Goal: Information Seeking & Learning: Learn about a topic

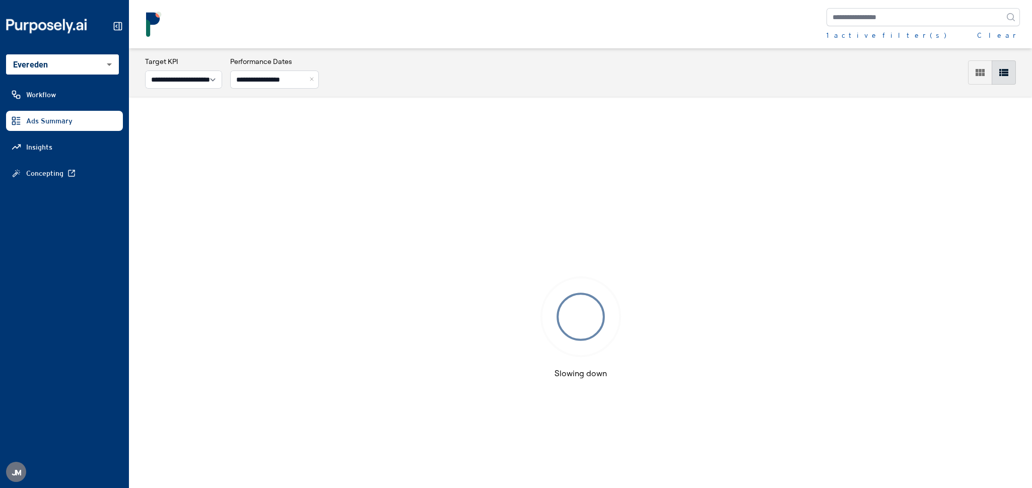
click at [56, 64] on body "**********" at bounding box center [516, 244] width 1032 height 488
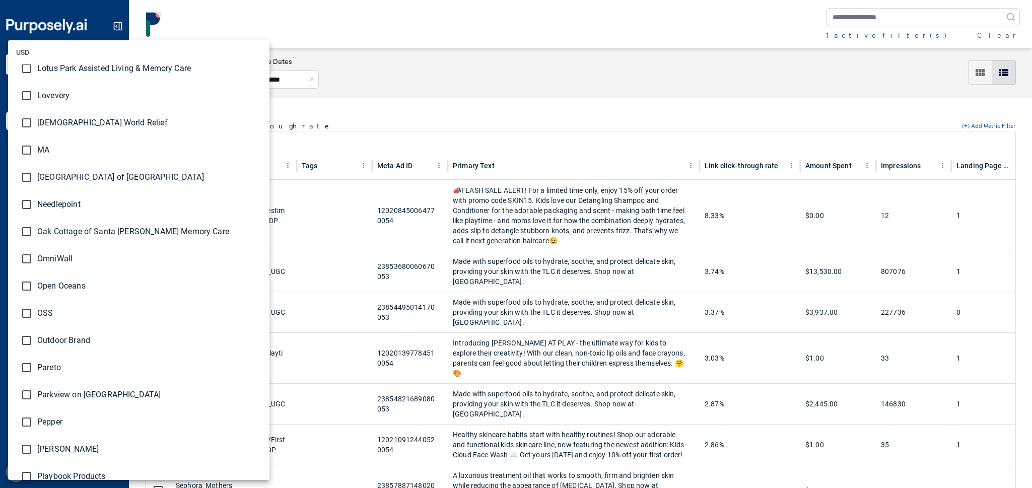
scroll to position [2017, 0]
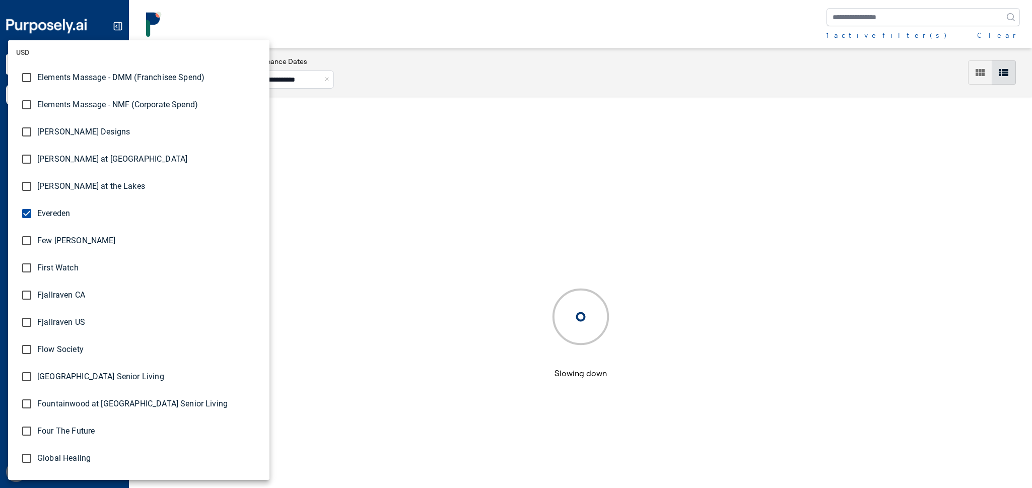
scroll to position [898, 0]
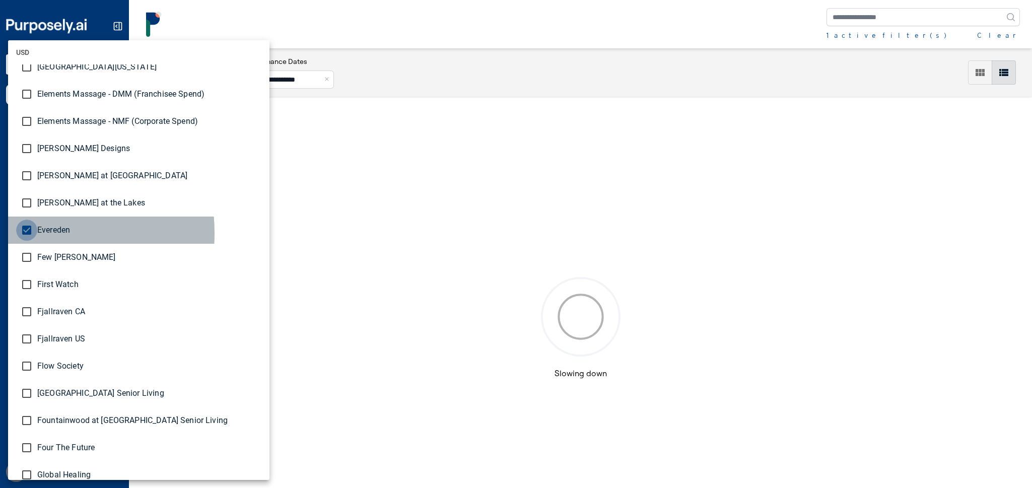
type input "**********"
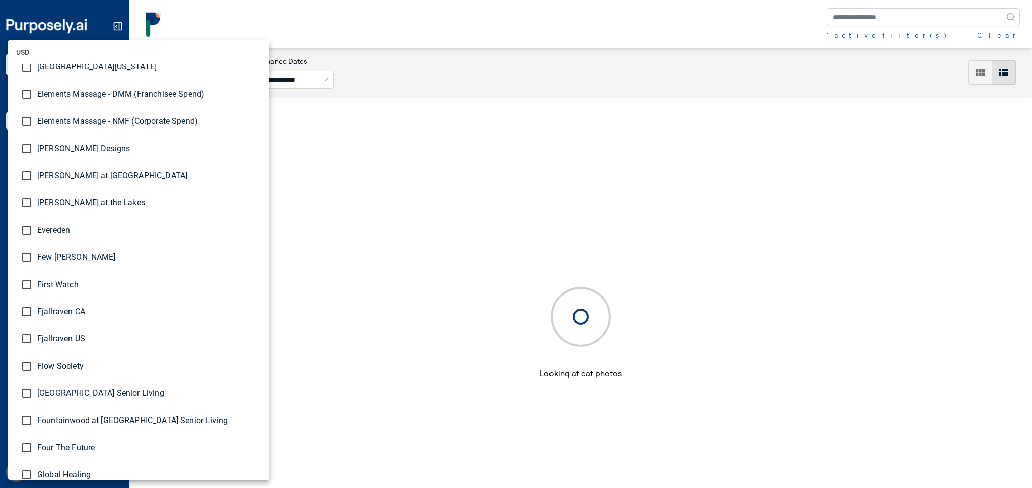
click at [1013, 36] on div at bounding box center [516, 244] width 1032 height 488
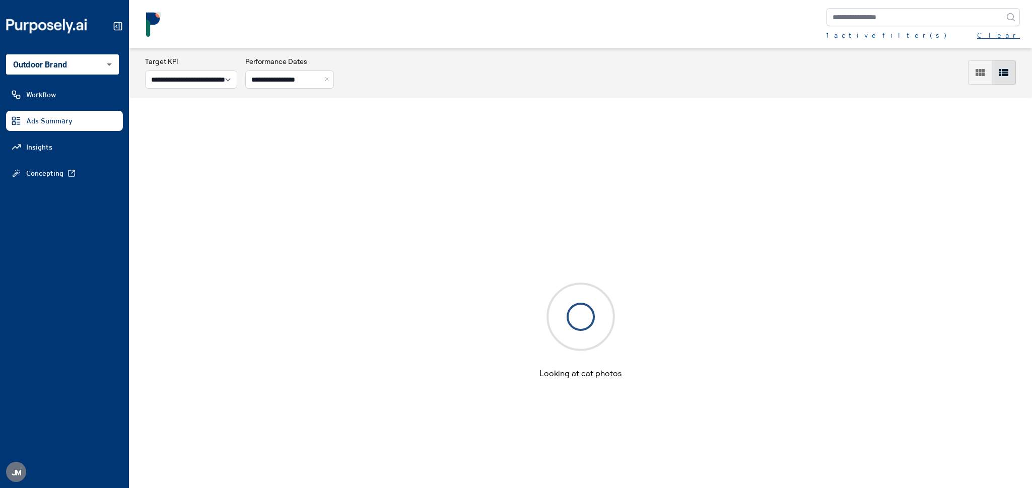
click at [1019, 34] on button "Clear" at bounding box center [999, 35] width 43 height 10
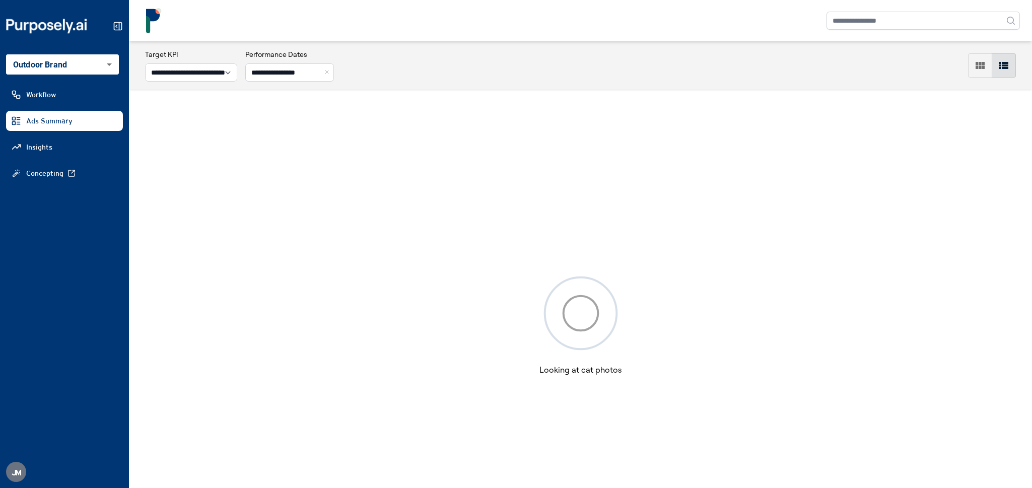
click at [334, 70] on button "Close" at bounding box center [328, 72] width 11 height 18
click at [83, 148] on link "Insights" at bounding box center [64, 147] width 117 height 20
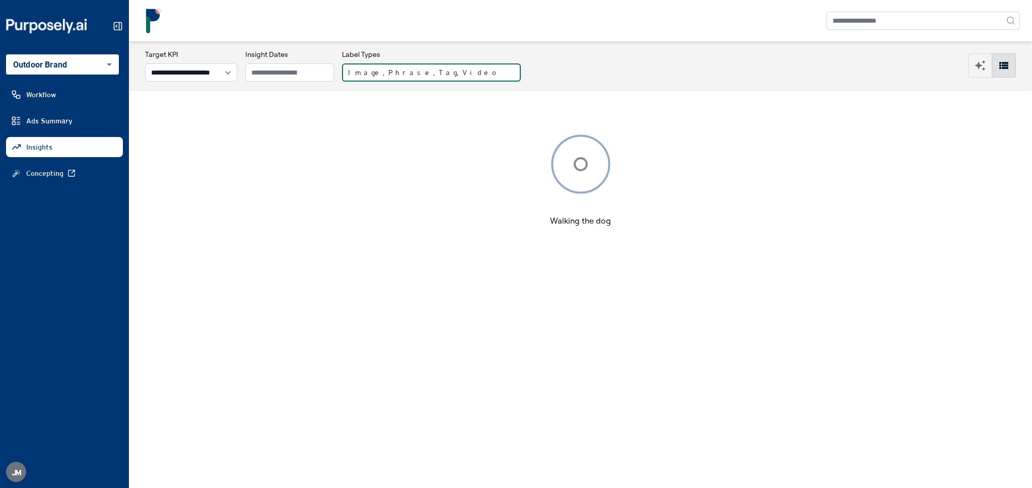
click at [427, 73] on button "Image, Phrase, Tag, Video" at bounding box center [431, 72] width 179 height 18
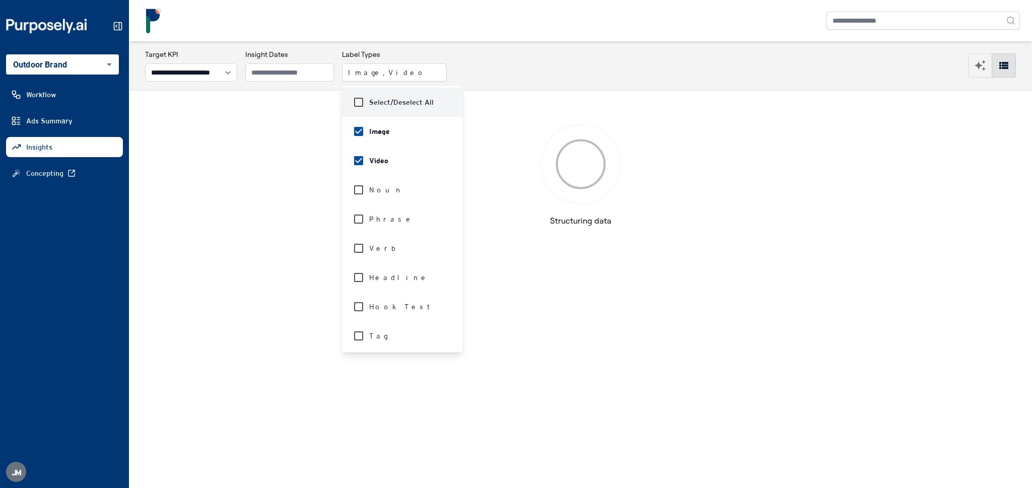
click at [511, 48] on div "**********" at bounding box center [580, 65] width 903 height 48
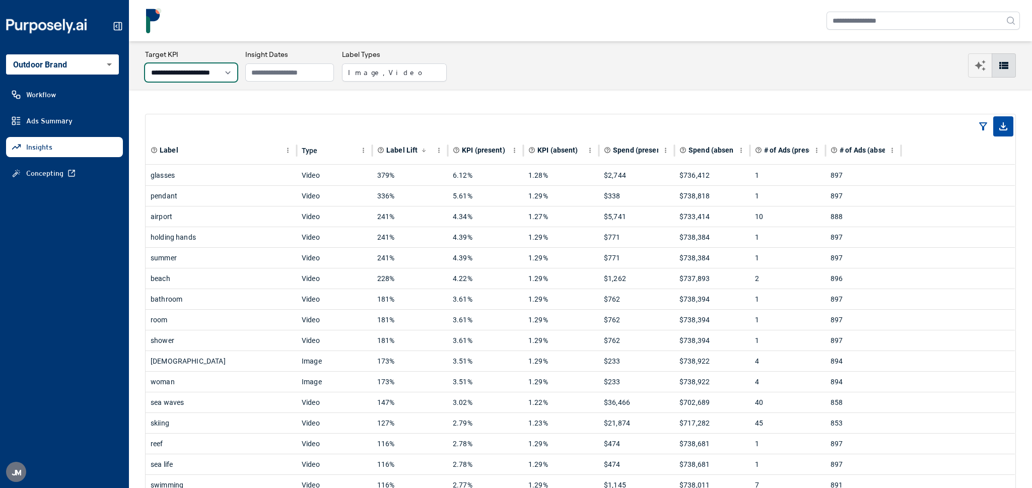
click at [228, 73] on select "**********" at bounding box center [191, 72] width 92 height 18
click at [237, 74] on select "**********" at bounding box center [191, 72] width 92 height 18
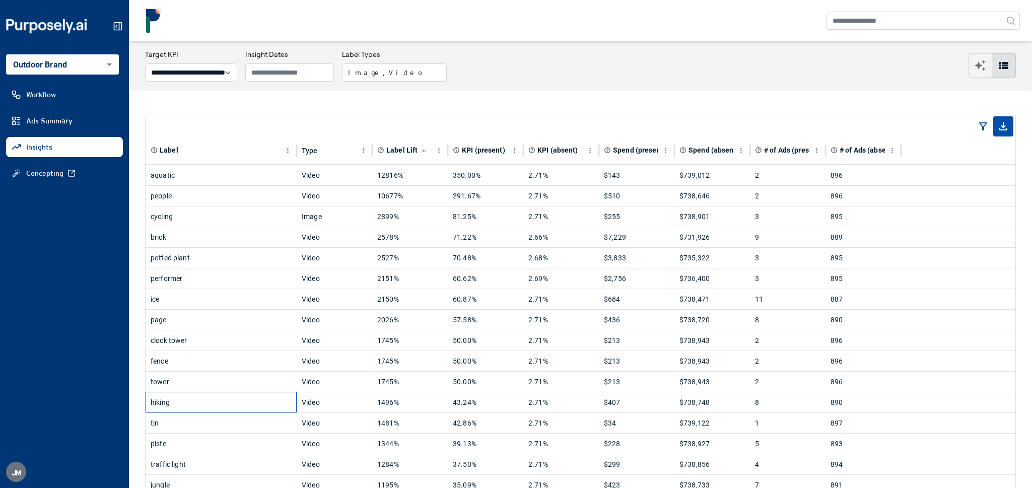
click at [185, 404] on div "hiking" at bounding box center [221, 403] width 141 height 20
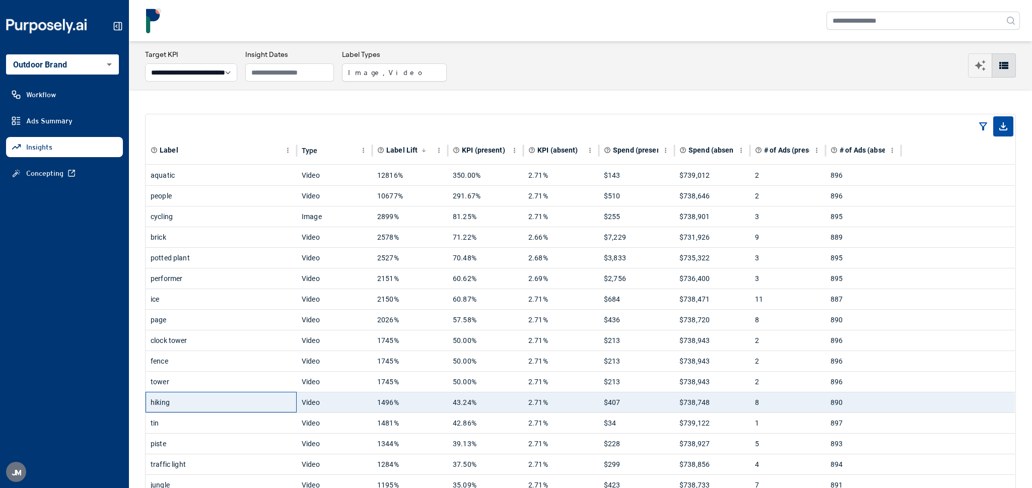
click at [185, 404] on div "hiking" at bounding box center [221, 403] width 141 height 20
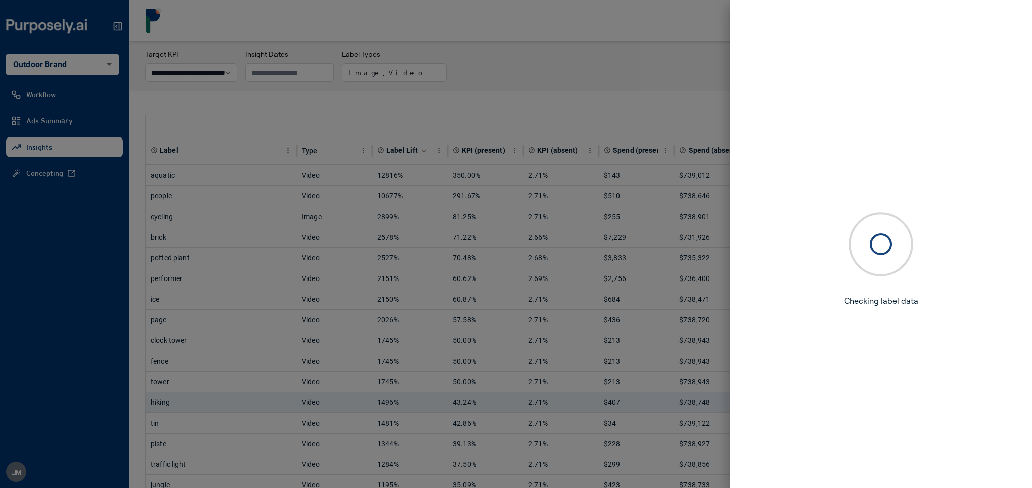
click at [219, 224] on div at bounding box center [516, 244] width 1032 height 488
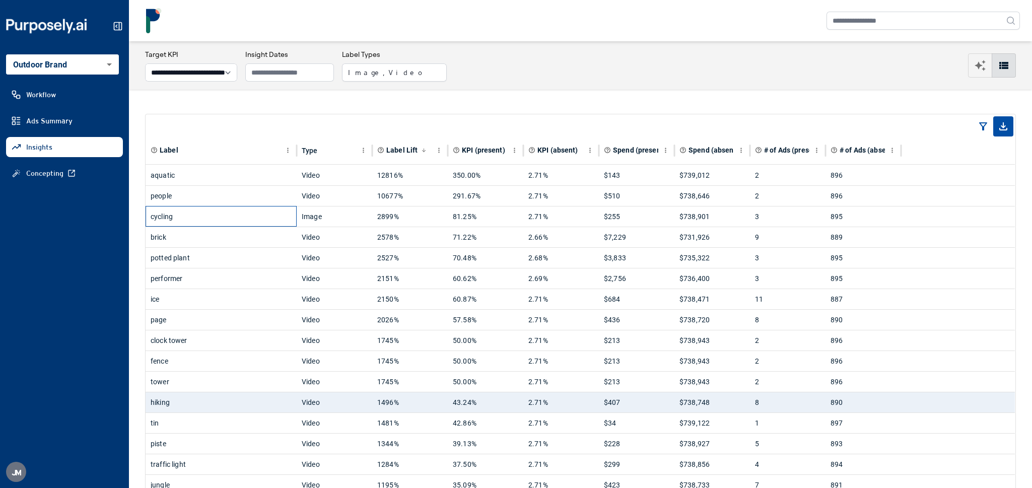
click at [219, 215] on div "cycling" at bounding box center [221, 217] width 141 height 20
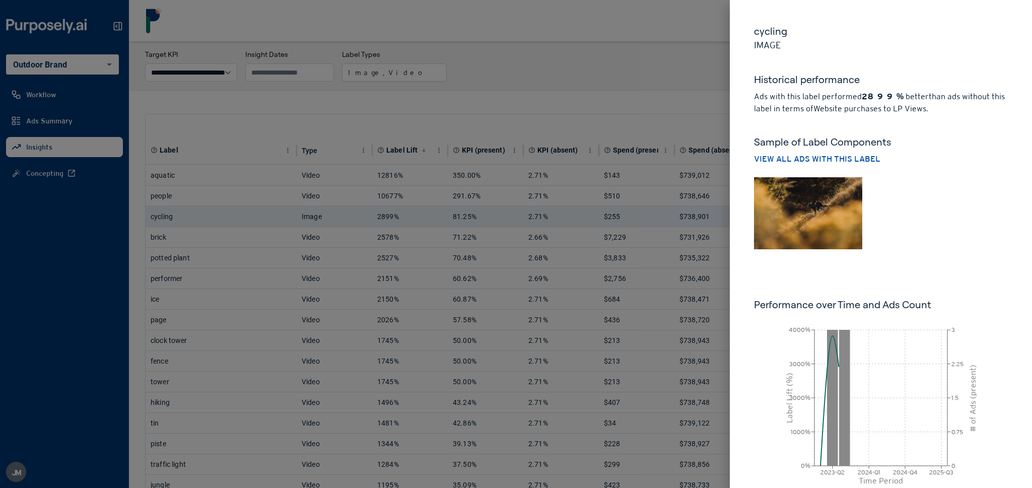
click at [234, 209] on div at bounding box center [516, 244] width 1032 height 488
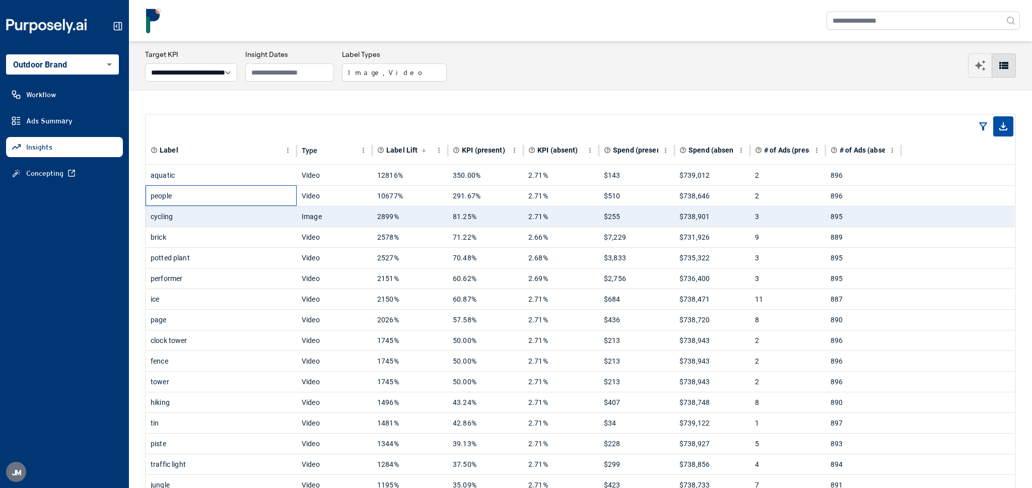
click at [234, 203] on div "people" at bounding box center [221, 196] width 141 height 20
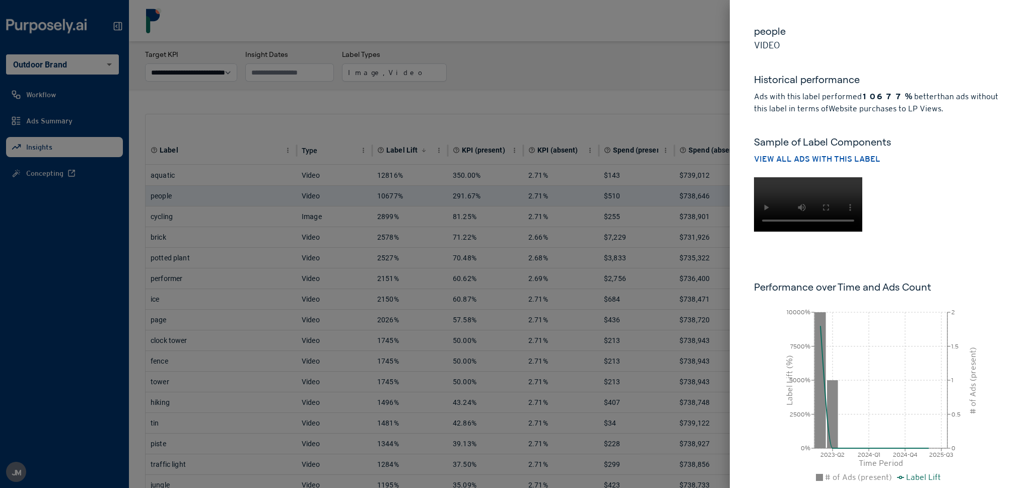
click at [263, 191] on div at bounding box center [516, 244] width 1032 height 488
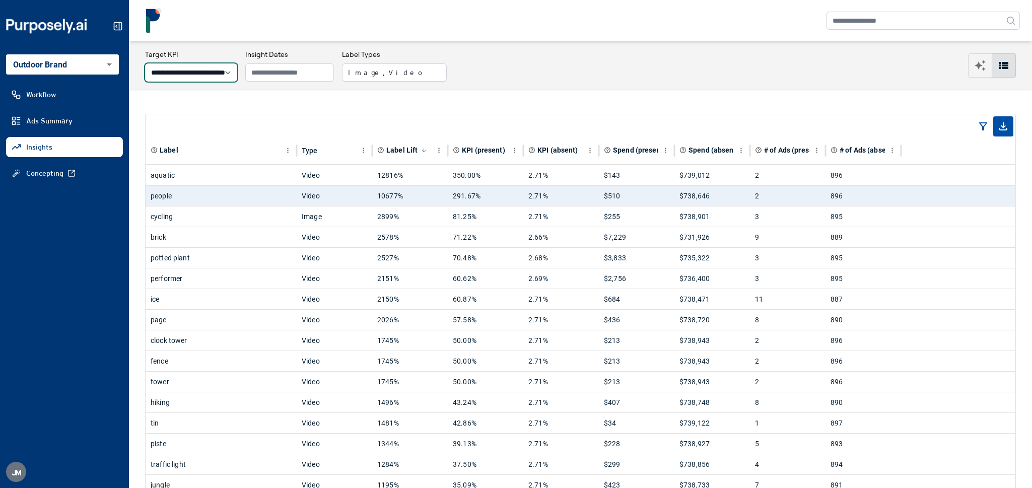
click at [237, 76] on select "**********" at bounding box center [191, 72] width 92 height 18
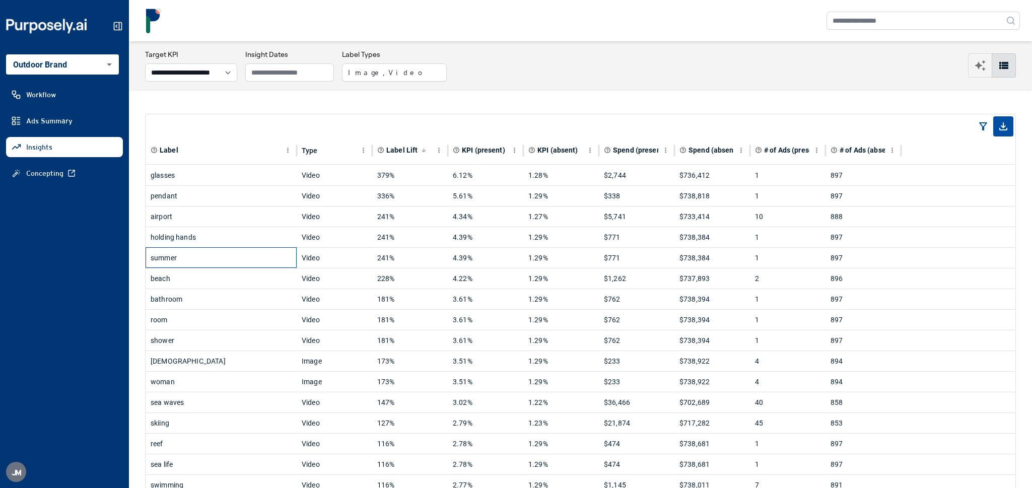
click at [201, 260] on div "summer" at bounding box center [221, 258] width 141 height 20
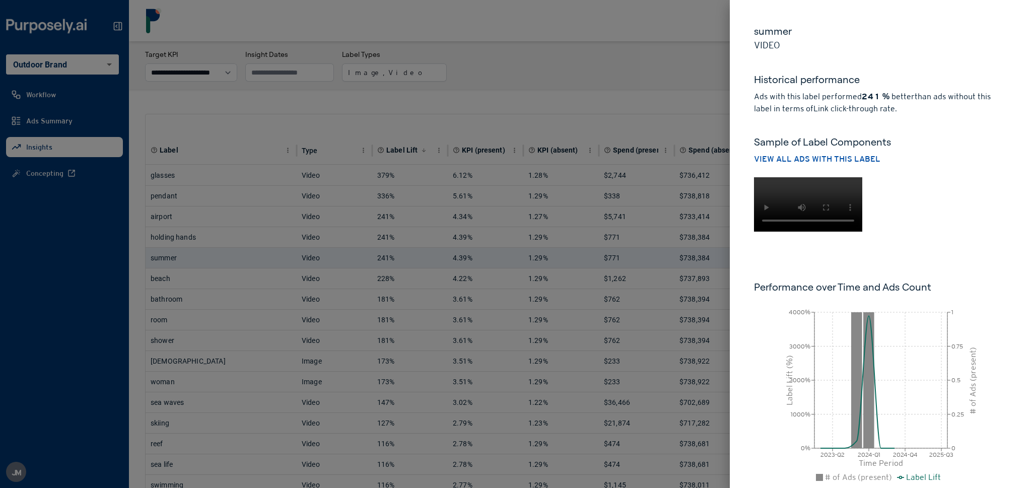
click at [339, 105] on div at bounding box center [516, 244] width 1032 height 488
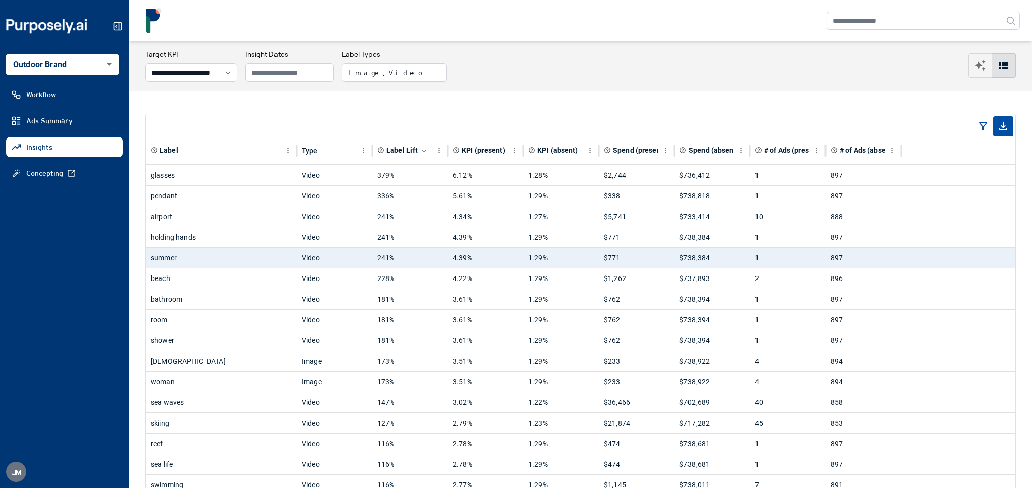
click at [394, 83] on div "**********" at bounding box center [580, 65] width 903 height 48
click at [394, 76] on button "Image, Video" at bounding box center [394, 72] width 105 height 18
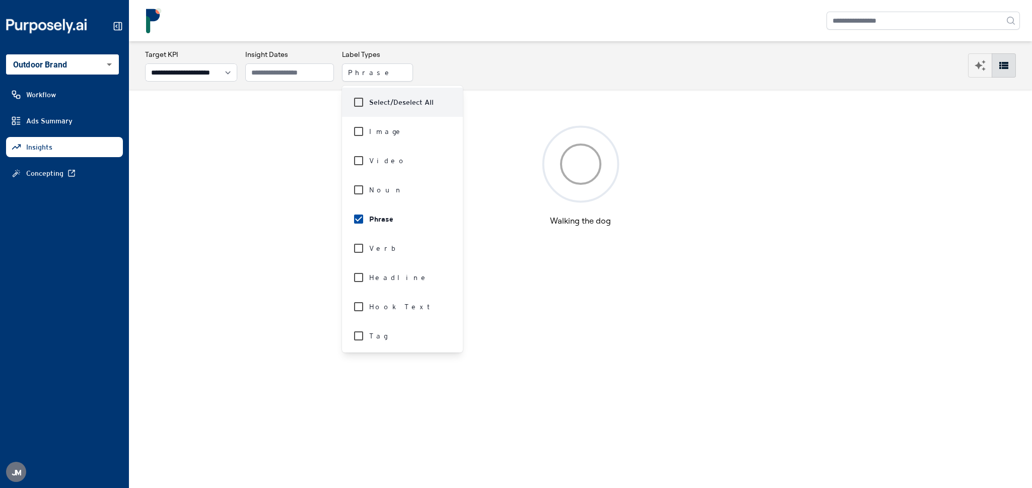
click at [536, 47] on div "**********" at bounding box center [580, 65] width 903 height 48
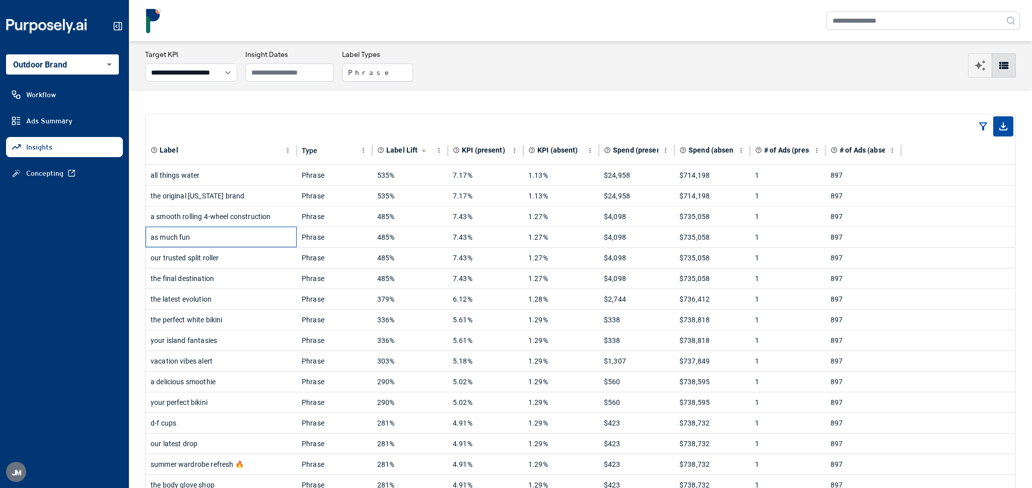
click at [205, 236] on div "as much fun" at bounding box center [221, 237] width 141 height 20
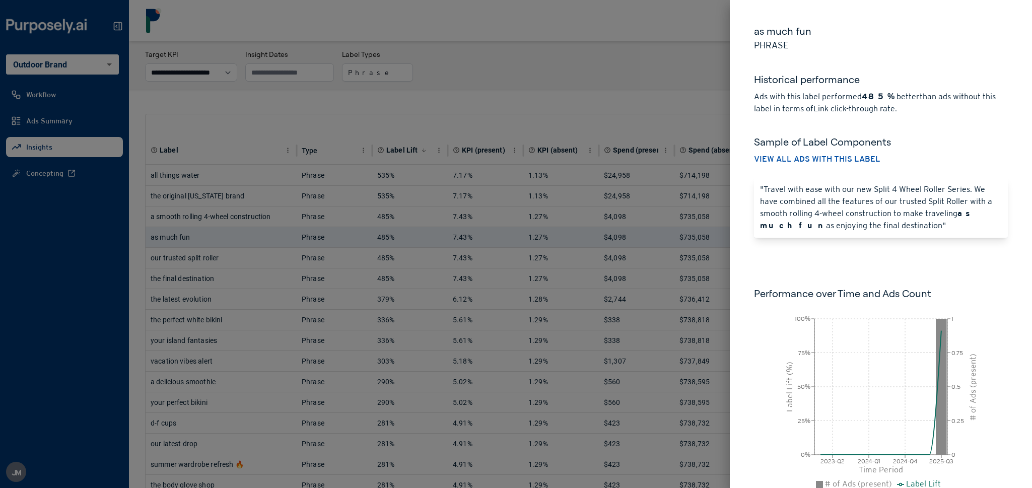
click at [216, 191] on div at bounding box center [516, 244] width 1032 height 488
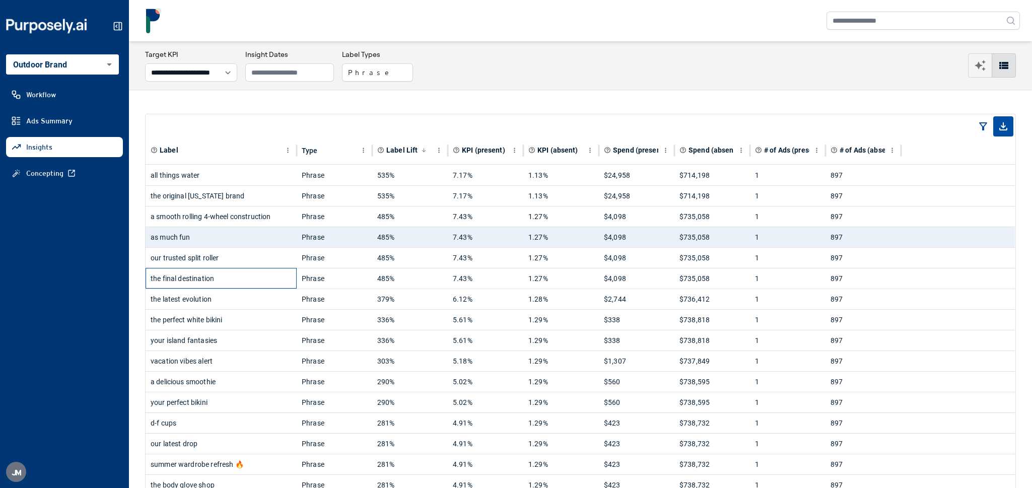
click at [205, 278] on div "the final destination" at bounding box center [221, 279] width 141 height 20
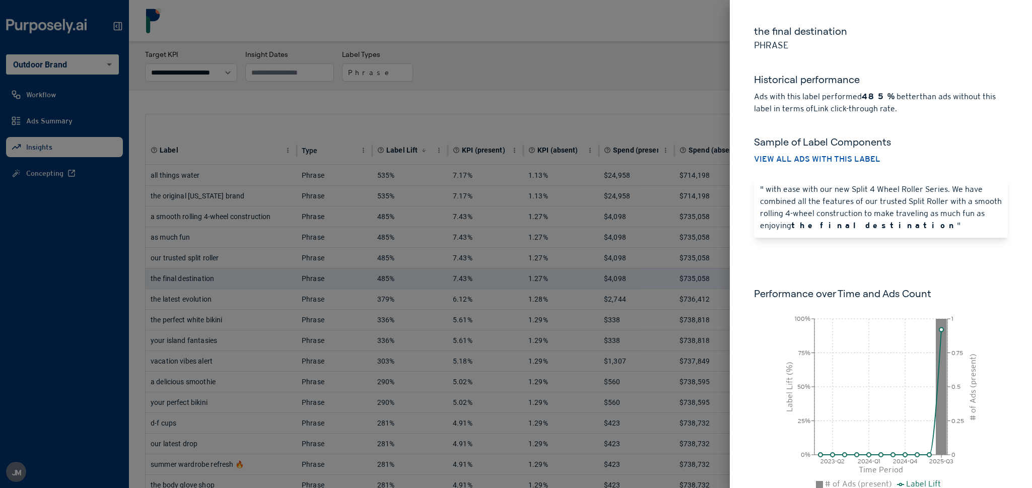
click at [228, 135] on div at bounding box center [516, 244] width 1032 height 488
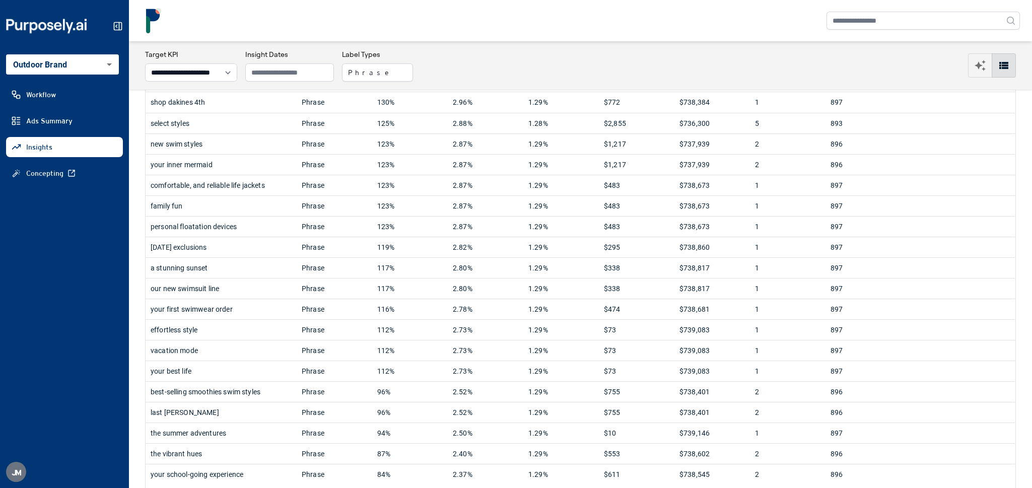
scroll to position [697, 0]
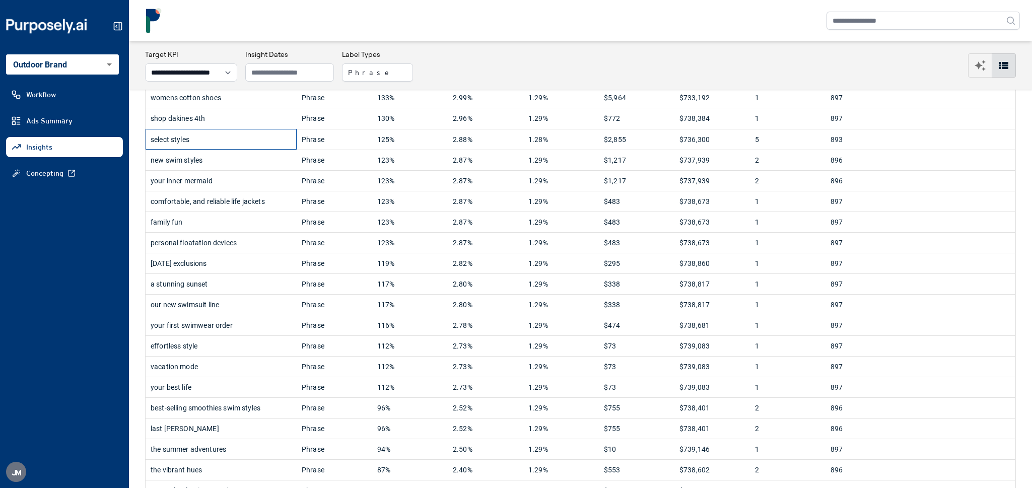
click at [185, 150] on div "select styles" at bounding box center [221, 140] width 141 height 20
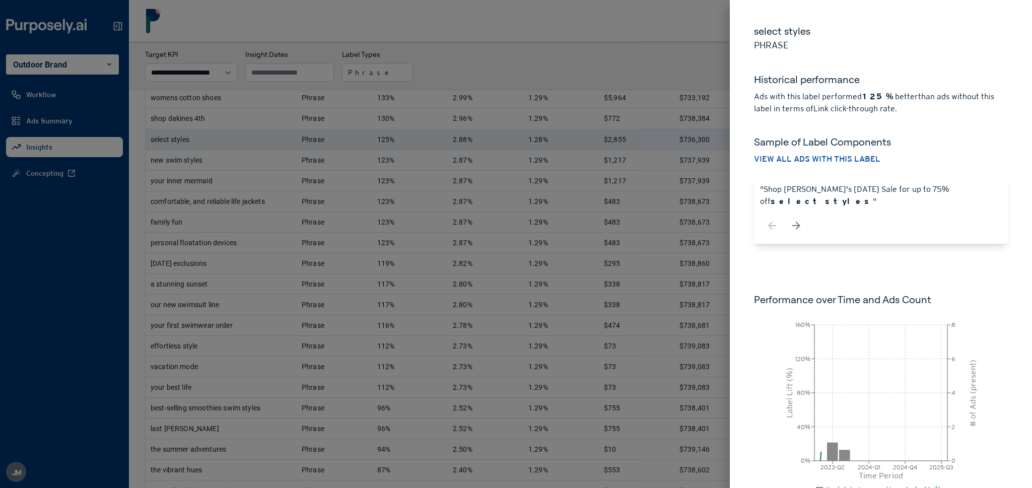
click at [483, 70] on div at bounding box center [516, 244] width 1032 height 488
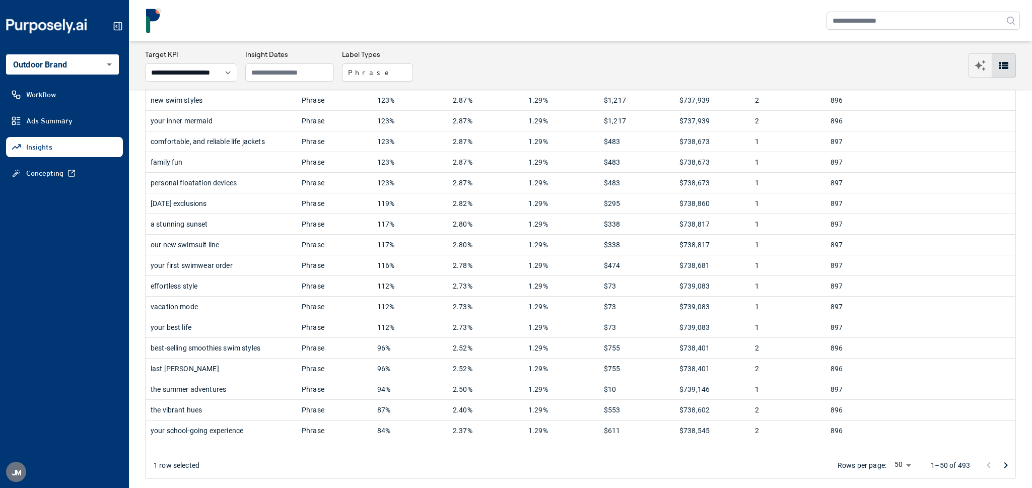
scroll to position [773, 0]
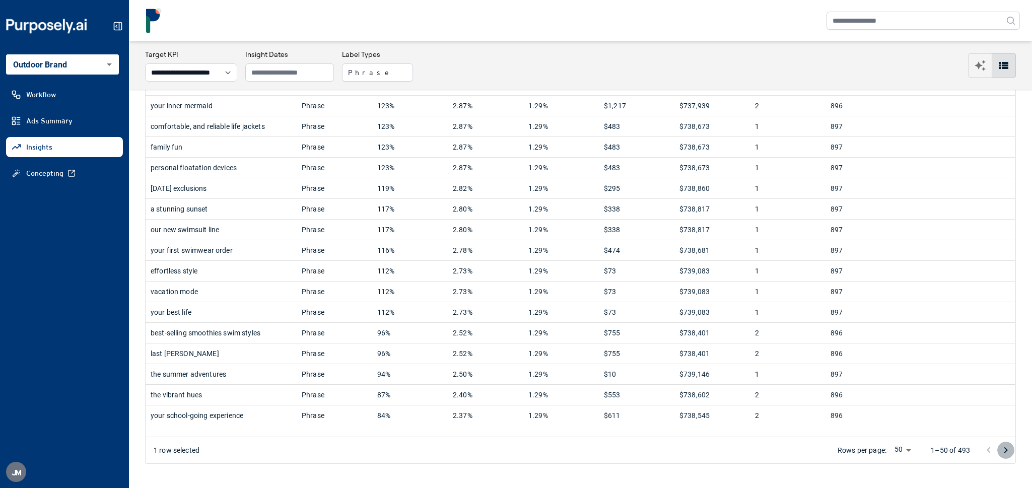
click at [1004, 452] on icon "Go to next page" at bounding box center [1006, 450] width 12 height 12
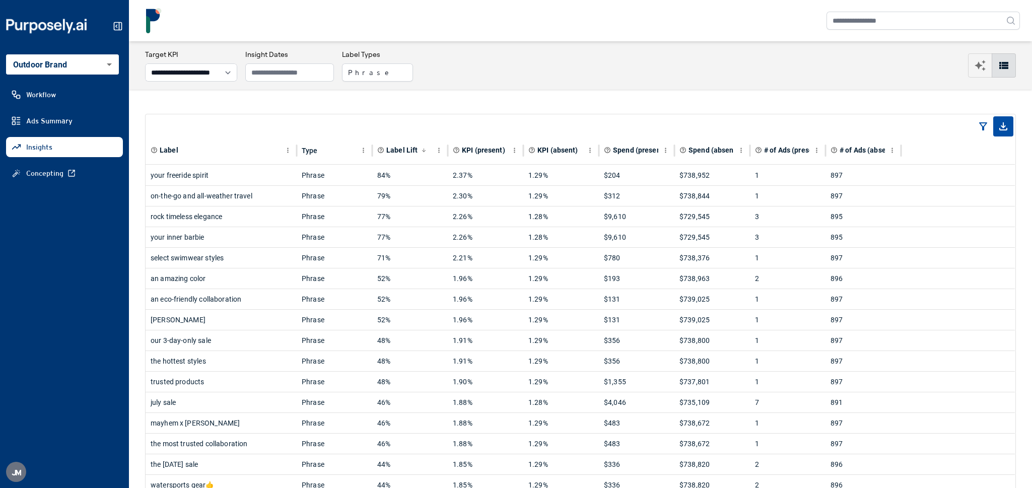
click at [211, 62] on div "**********" at bounding box center [191, 65] width 92 height 32
click at [213, 72] on select "**********" at bounding box center [191, 72] width 92 height 18
select select "****"
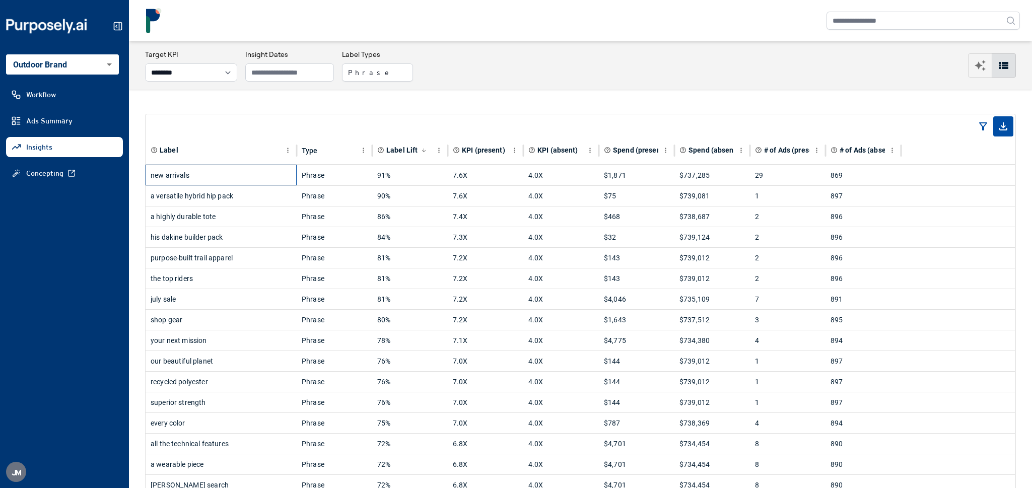
click at [215, 179] on div "new arrivals" at bounding box center [221, 175] width 141 height 20
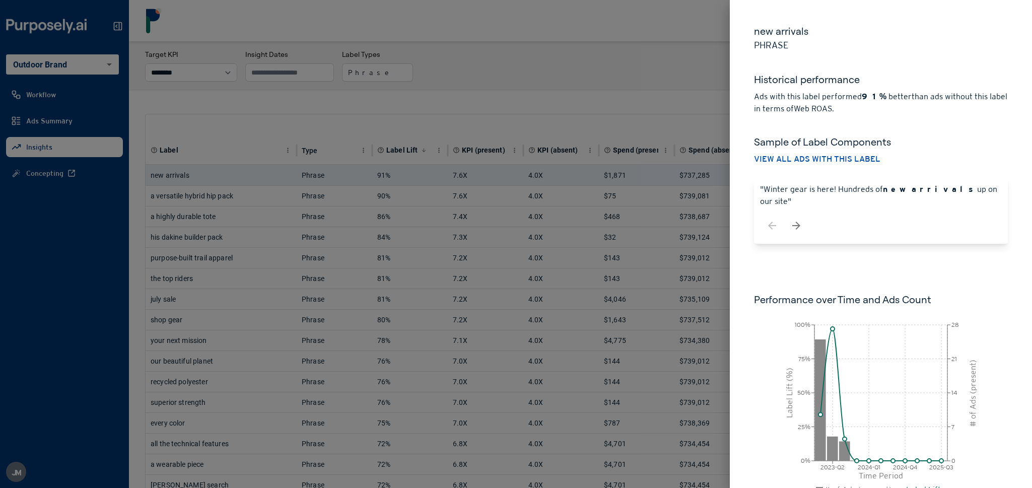
click at [252, 123] on div at bounding box center [516, 244] width 1032 height 488
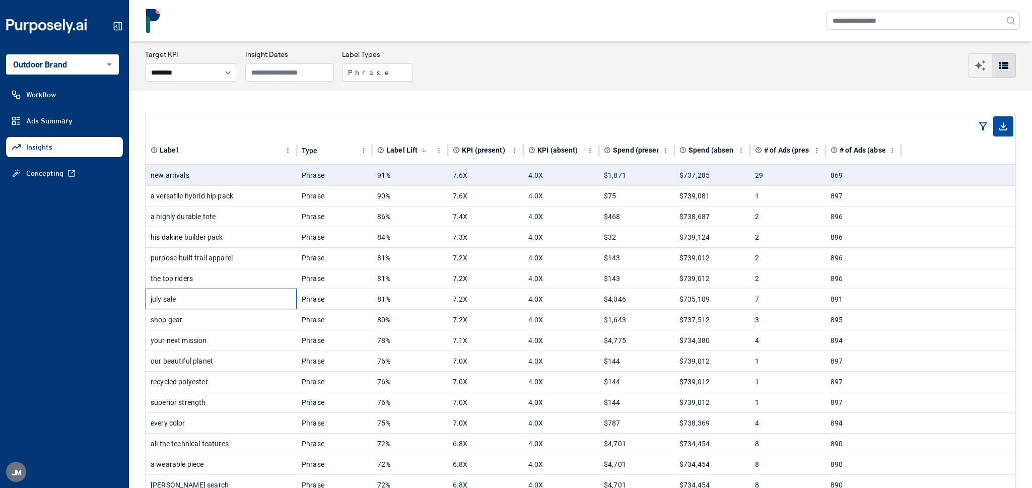
click at [249, 297] on div "july sale" at bounding box center [221, 299] width 141 height 20
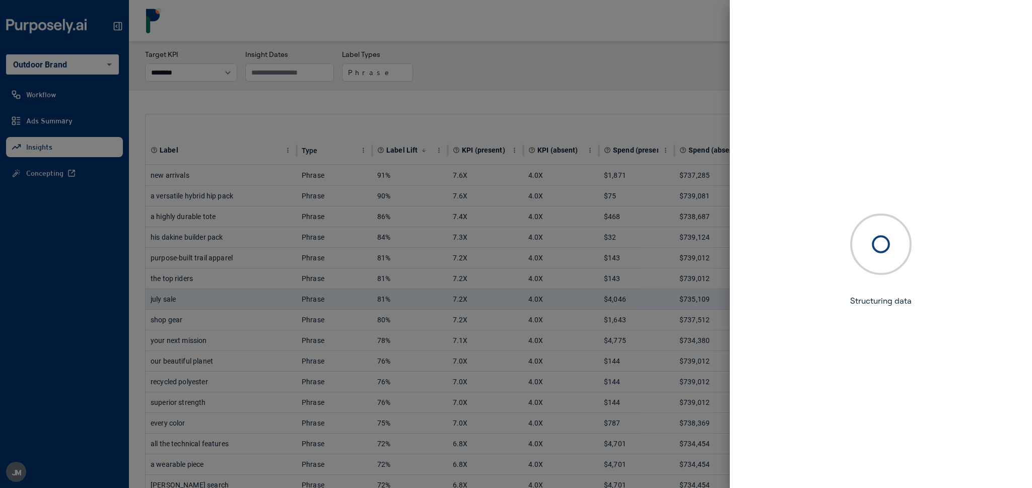
click at [226, 472] on div at bounding box center [516, 244] width 1032 height 488
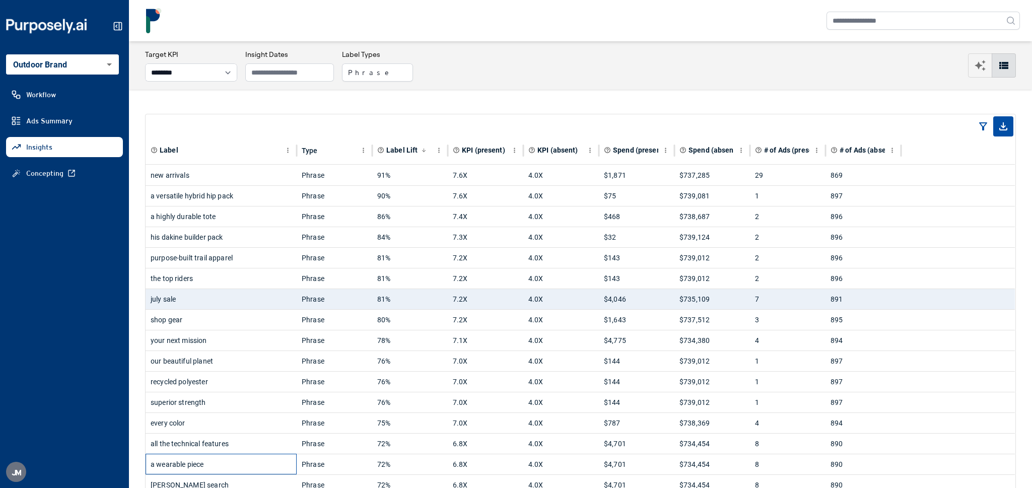
click at [226, 472] on div "a wearable piece" at bounding box center [221, 465] width 141 height 20
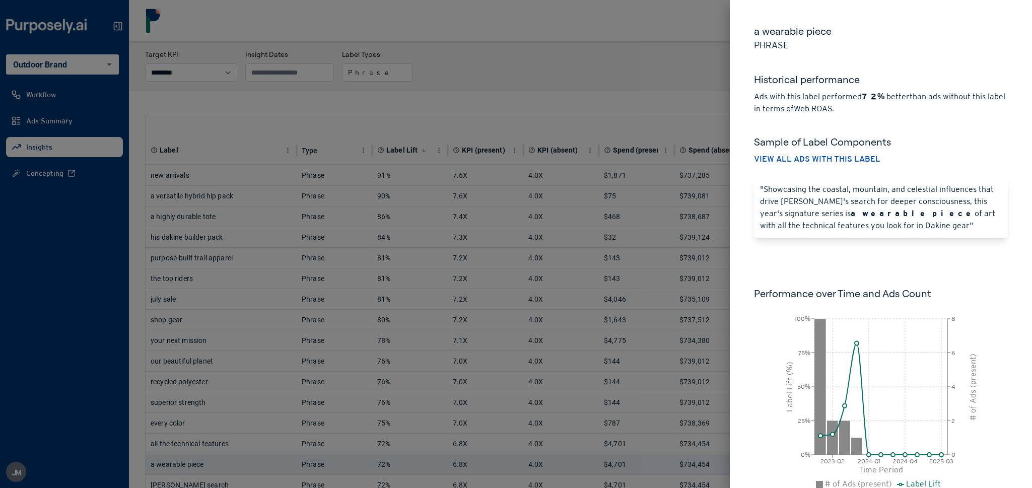
click at [498, 106] on div at bounding box center [516, 244] width 1032 height 488
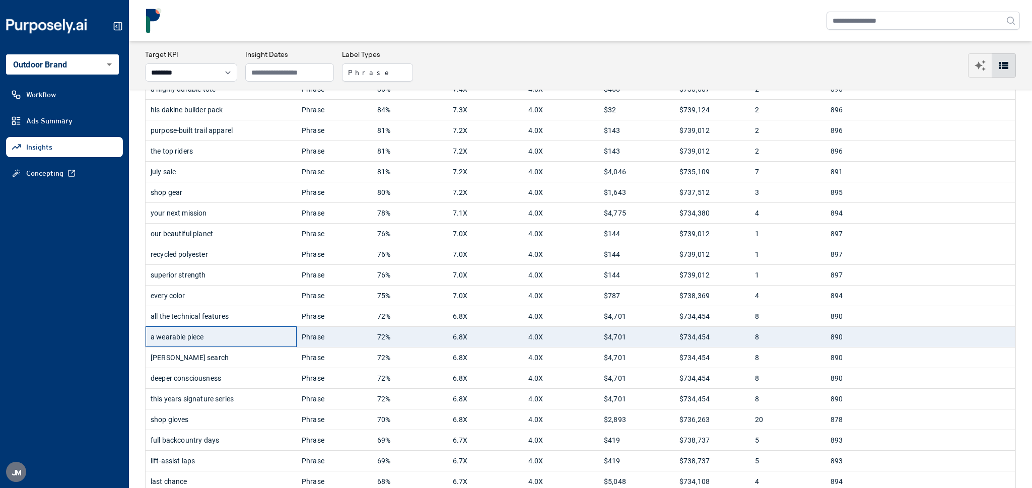
scroll to position [128, 0]
click at [217, 428] on div "shop gloves" at bounding box center [221, 419] width 141 height 20
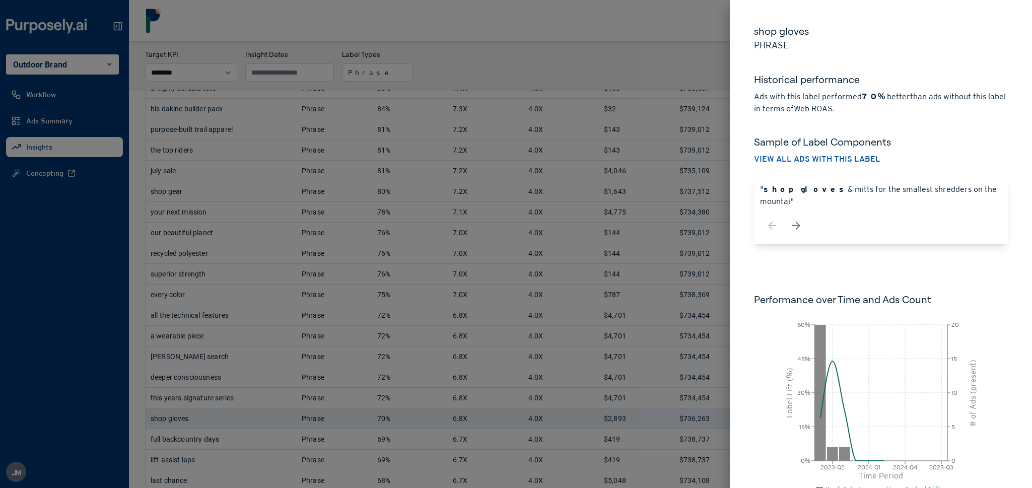
click at [525, 57] on div at bounding box center [516, 244] width 1032 height 488
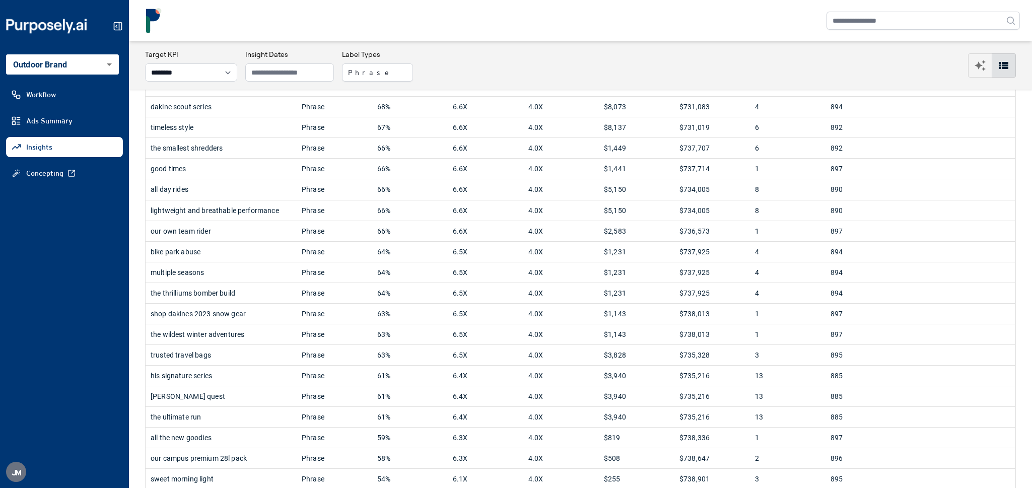
scroll to position [627, 0]
click at [240, 384] on div "his signature series" at bounding box center [221, 375] width 141 height 20
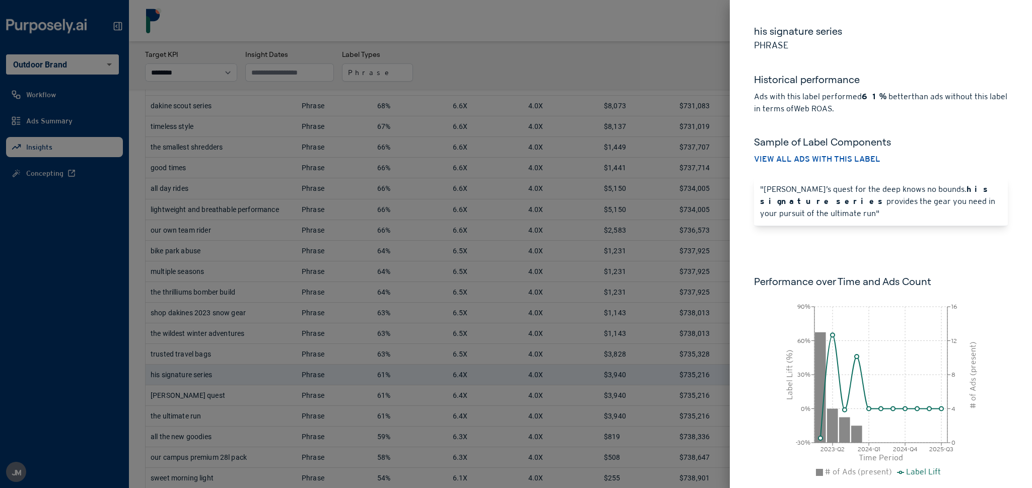
click at [469, 31] on div at bounding box center [516, 244] width 1032 height 488
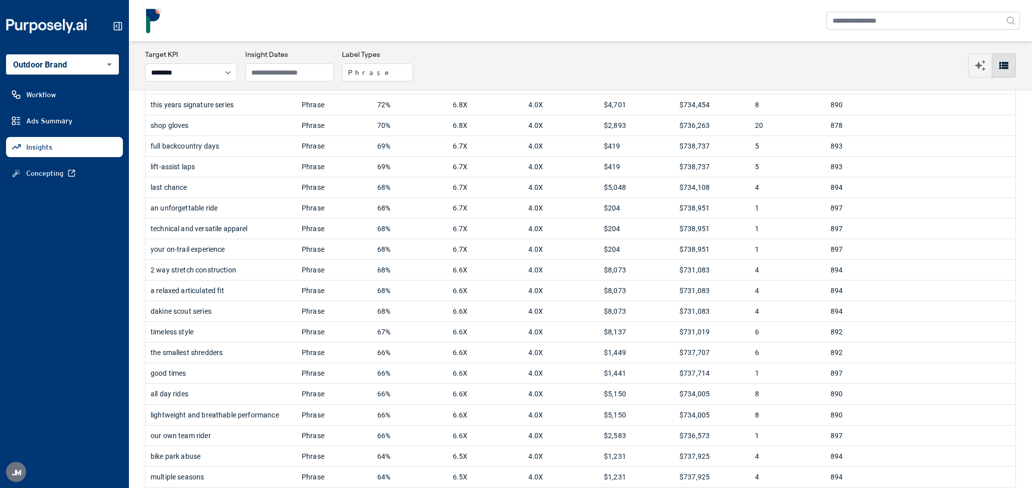
scroll to position [431, 0]
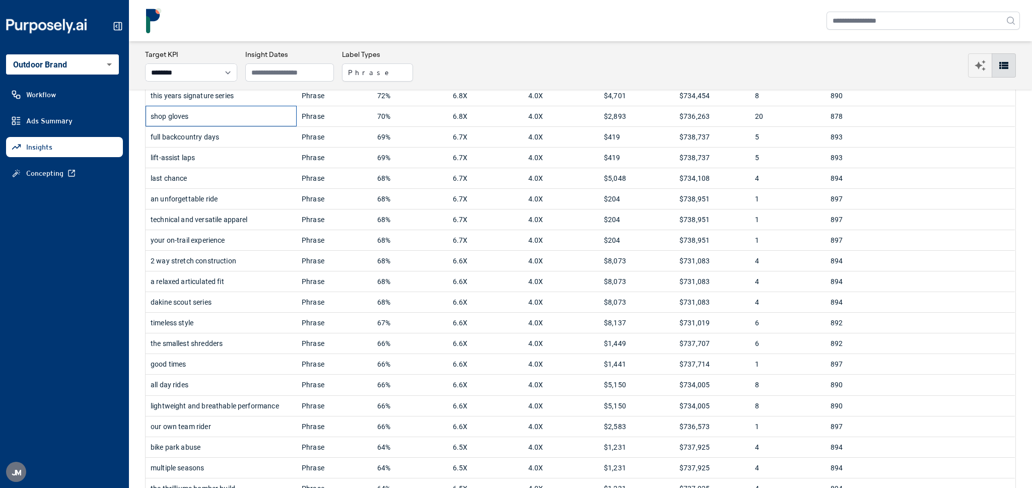
click at [186, 123] on div "shop gloves" at bounding box center [221, 116] width 141 height 20
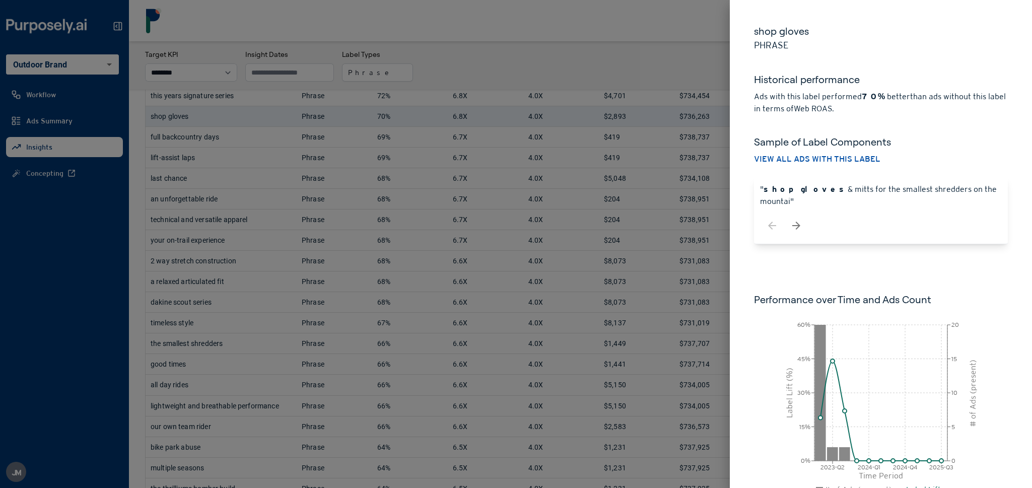
click at [525, 47] on div at bounding box center [516, 244] width 1032 height 488
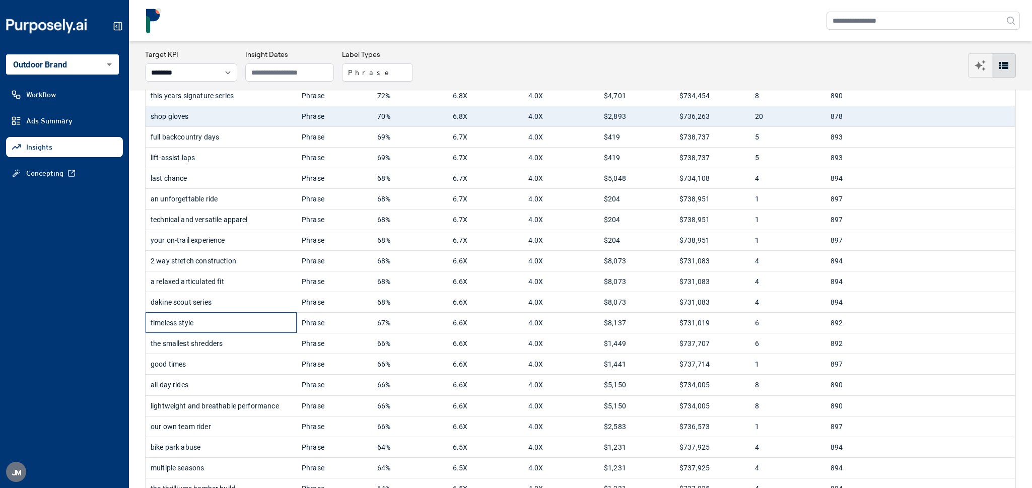
click at [222, 330] on div "timeless style" at bounding box center [221, 323] width 141 height 20
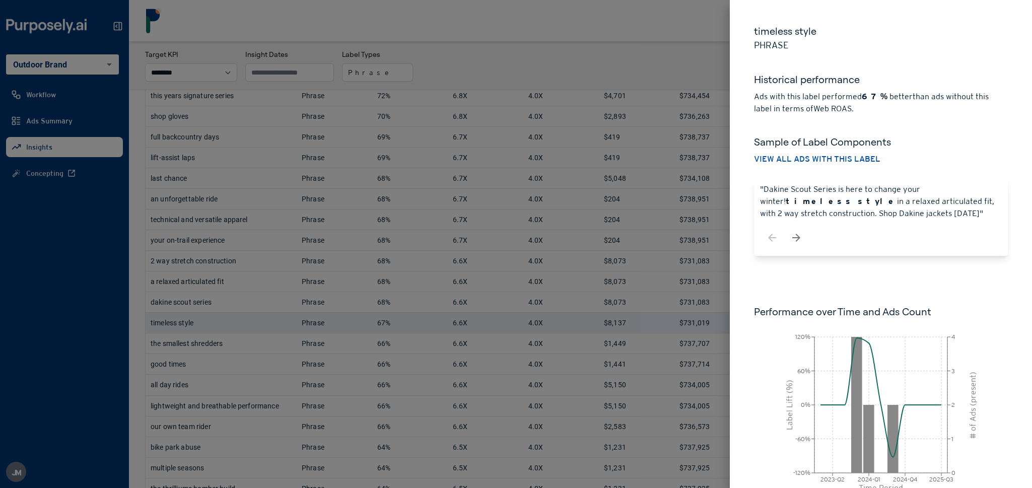
click at [532, 41] on div at bounding box center [516, 244] width 1032 height 488
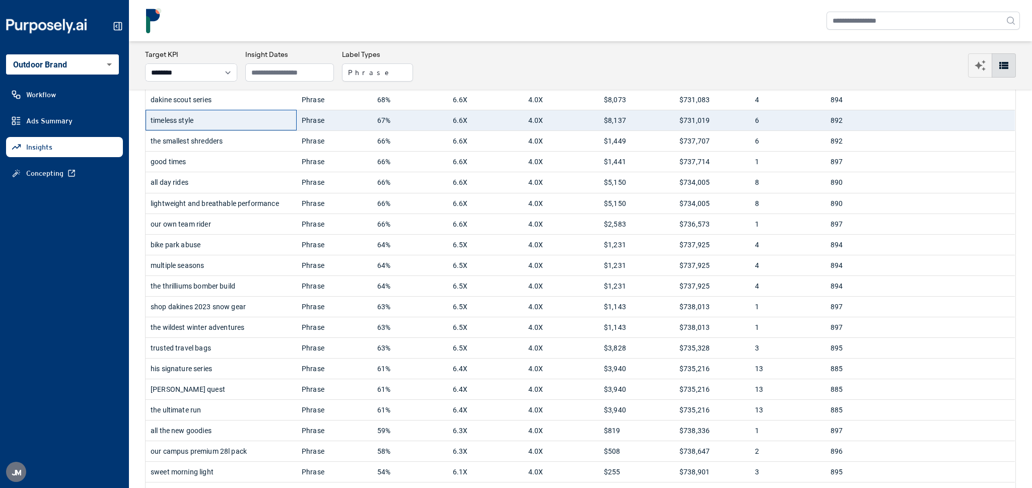
scroll to position [634, 0]
click at [232, 124] on div "timeless style" at bounding box center [221, 120] width 141 height 20
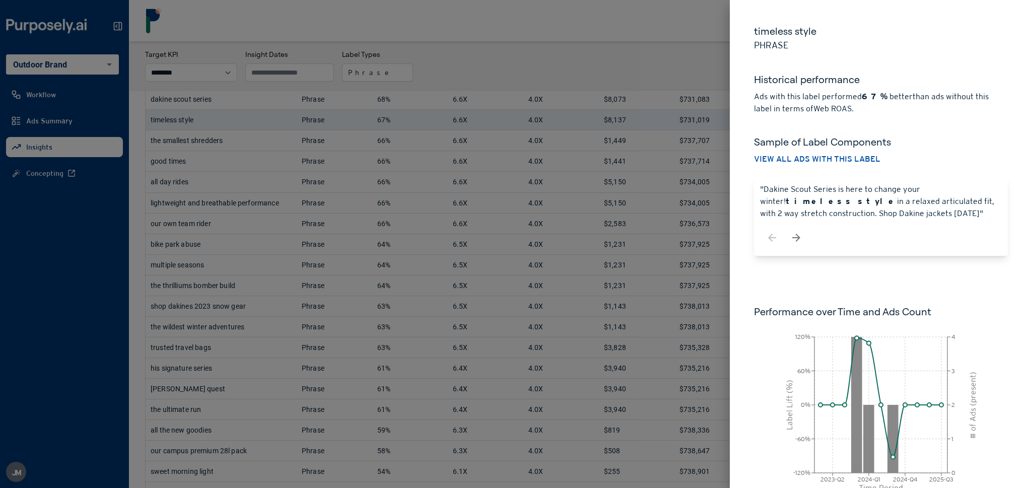
click at [109, 49] on div at bounding box center [516, 244] width 1032 height 488
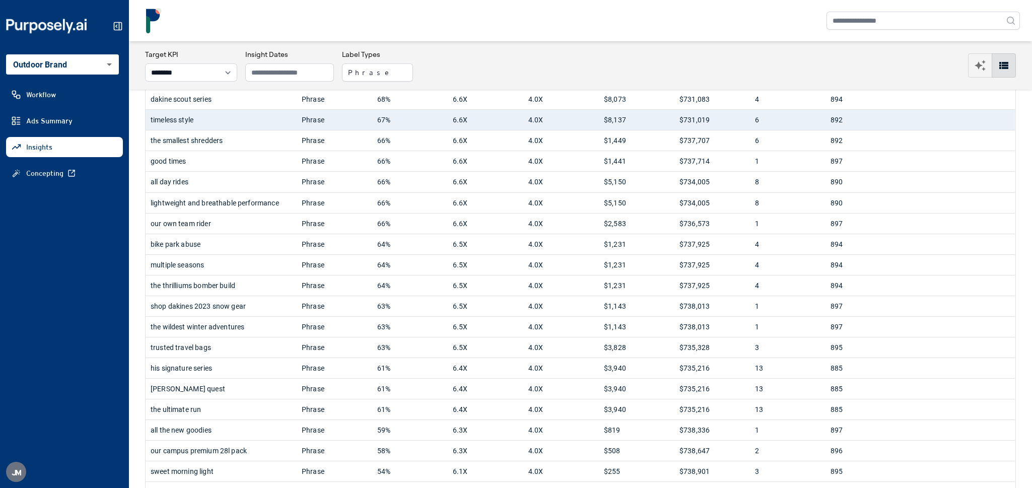
click at [118, 27] on icon at bounding box center [118, 26] width 10 height 10
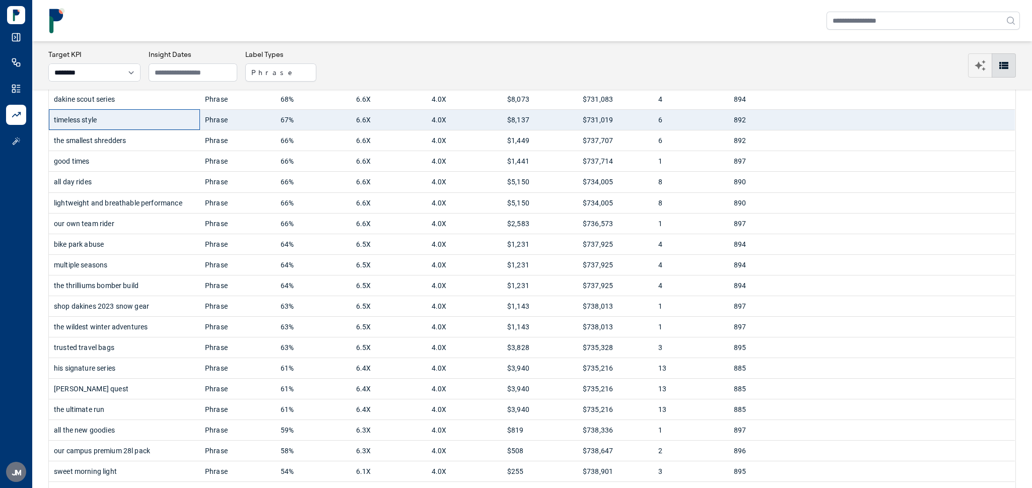
click at [102, 126] on div "timeless style" at bounding box center [124, 120] width 141 height 20
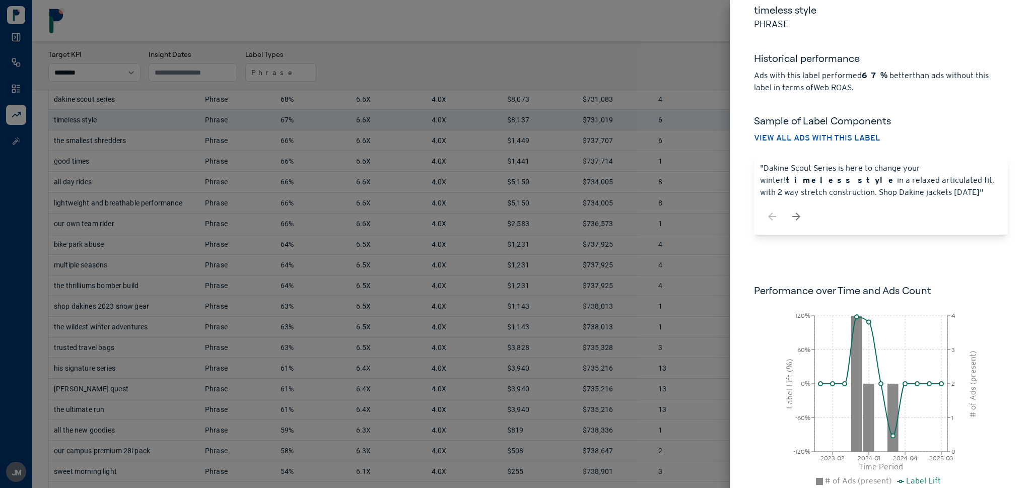
scroll to position [23, 0]
click at [571, 46] on div at bounding box center [516, 244] width 1032 height 488
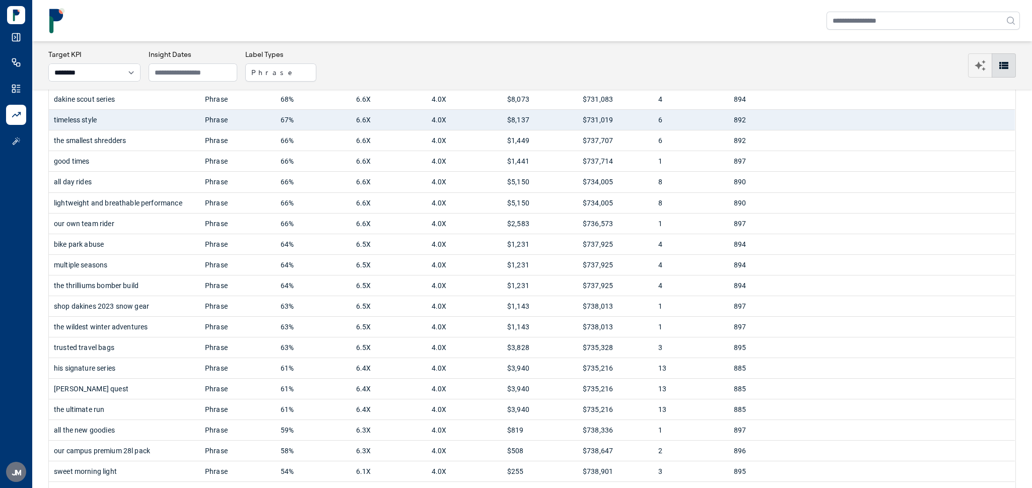
click at [13, 40] on rect at bounding box center [17, 38] width 8 height 8
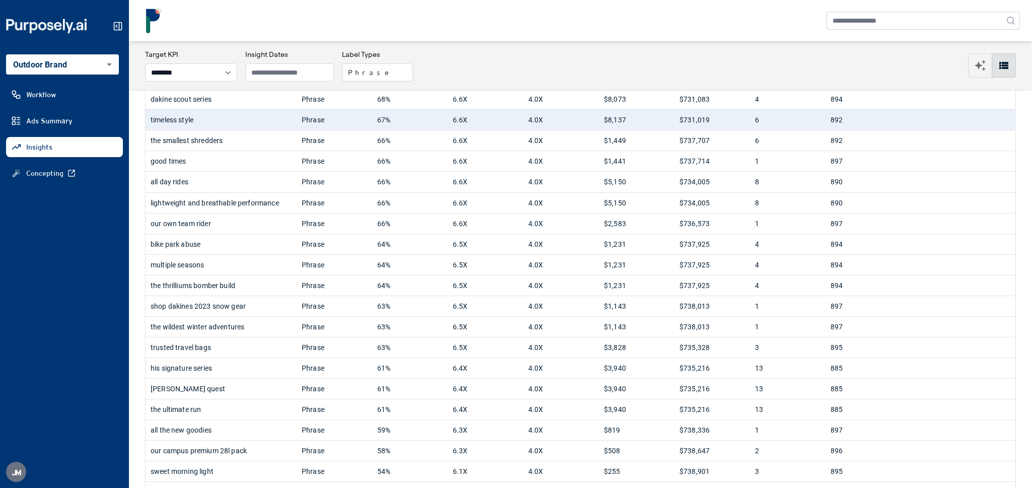
click at [65, 70] on body "**********" at bounding box center [516, 244] width 1032 height 488
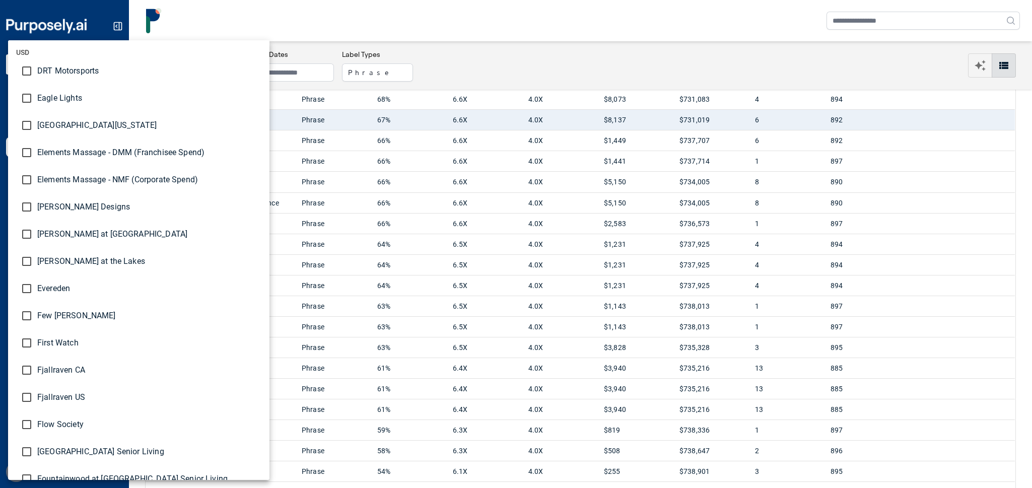
scroll to position [840, 0]
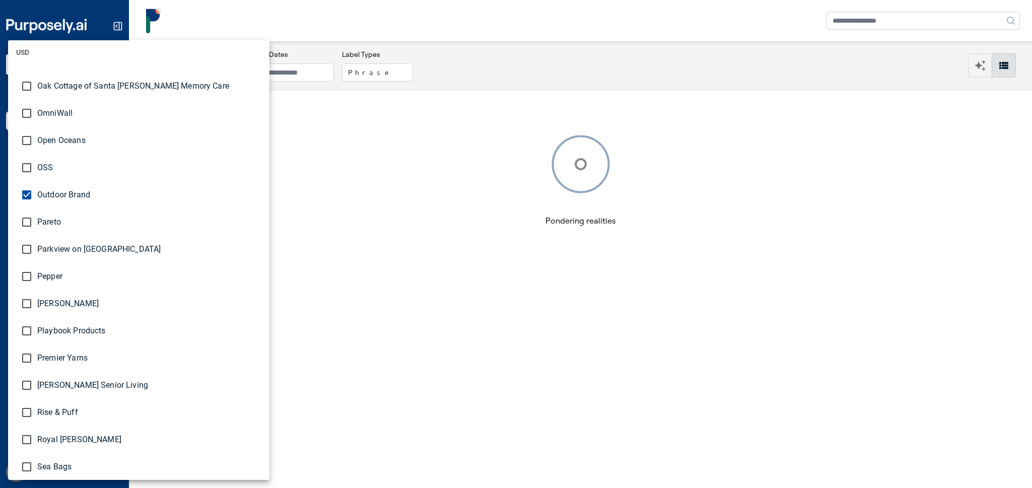
scroll to position [2133, 0]
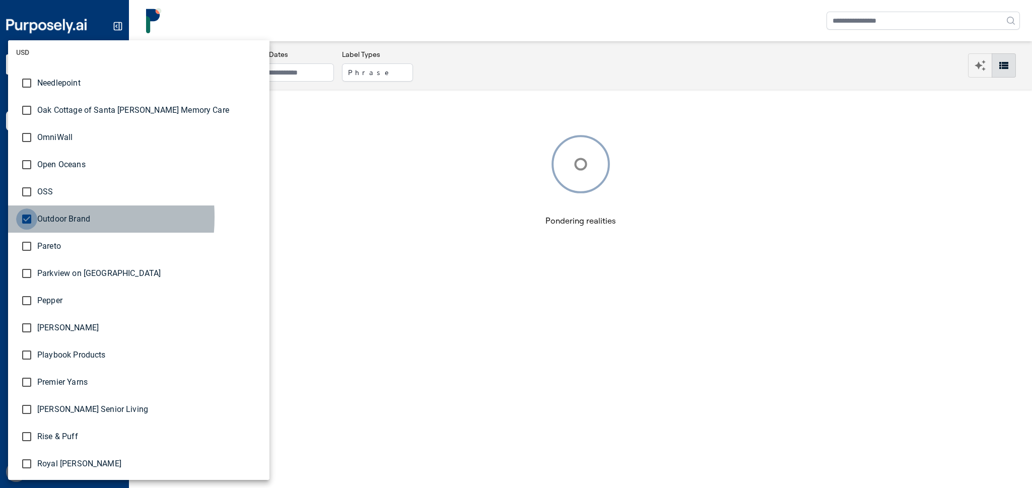
type input "**********"
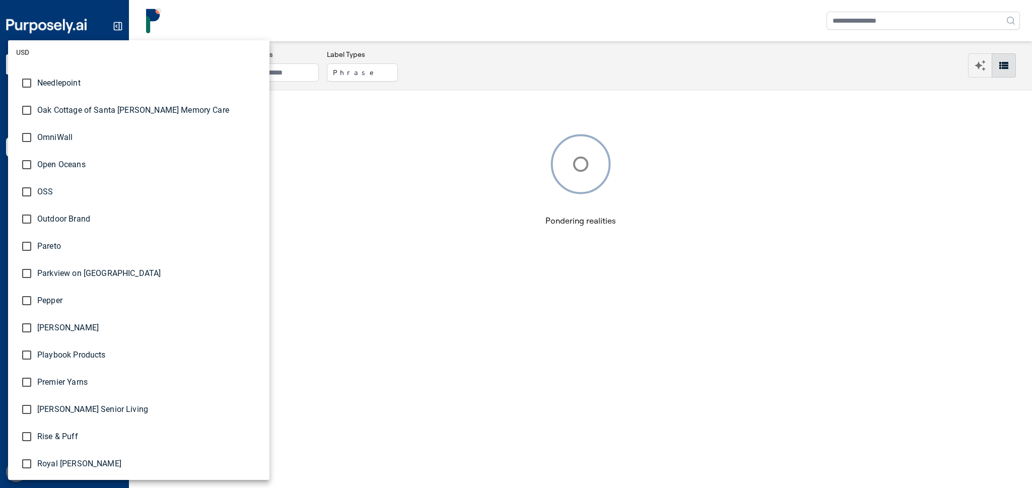
click at [482, 62] on div at bounding box center [516, 244] width 1032 height 488
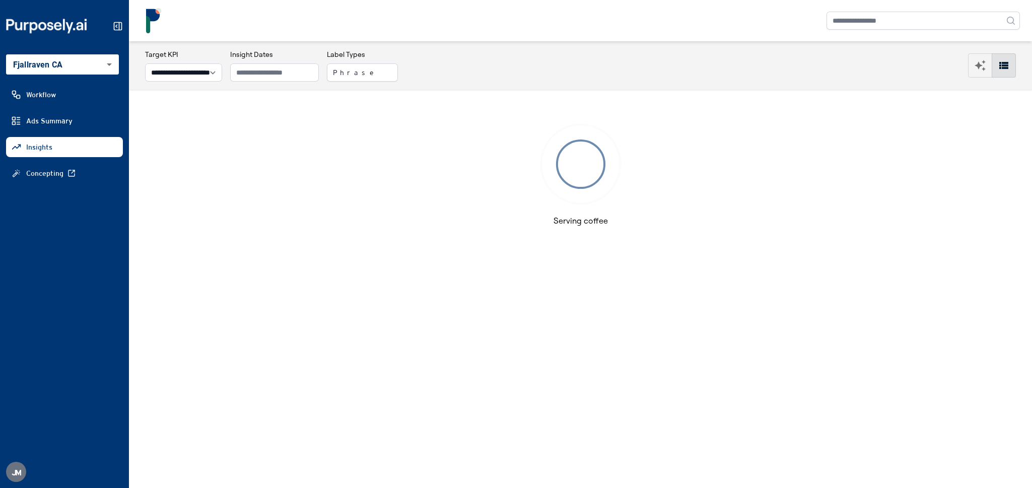
click at [119, 29] on icon at bounding box center [119, 27] width 0 height 8
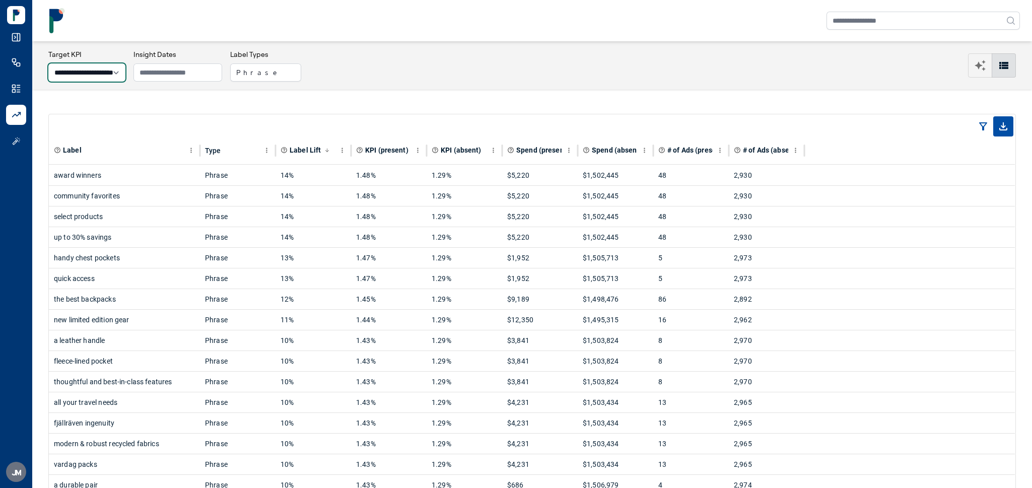
click at [97, 79] on select "**********" at bounding box center [86, 72] width 77 height 18
select select "**********"
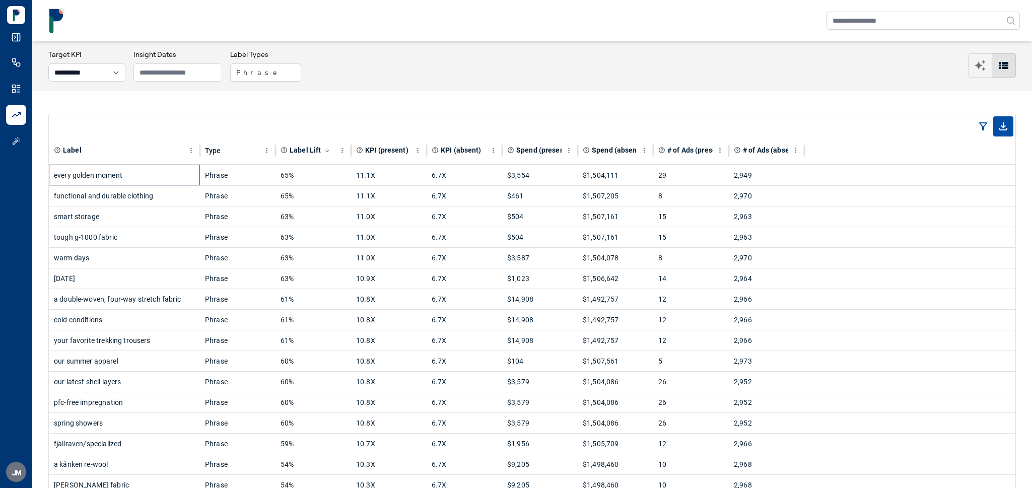
click at [115, 176] on div "every golden moment" at bounding box center [124, 175] width 141 height 20
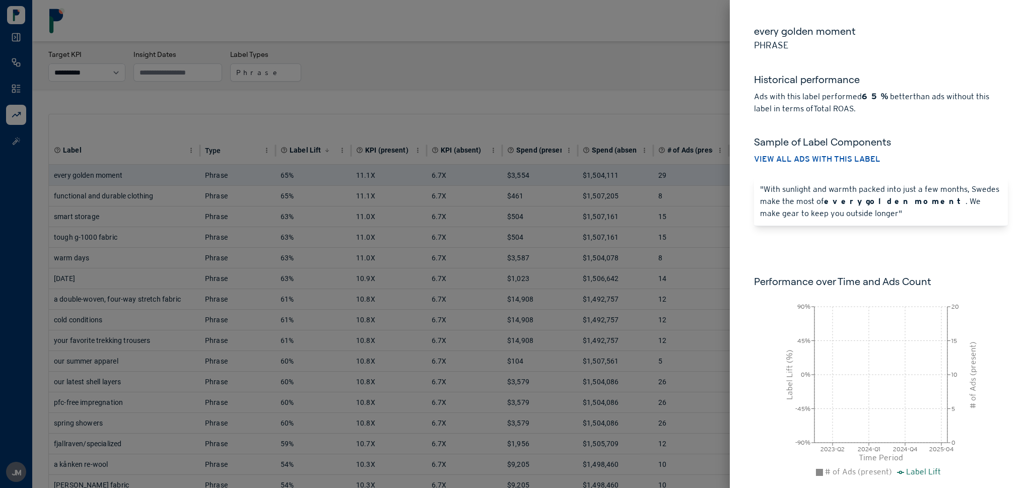
click at [180, 132] on div at bounding box center [516, 244] width 1032 height 488
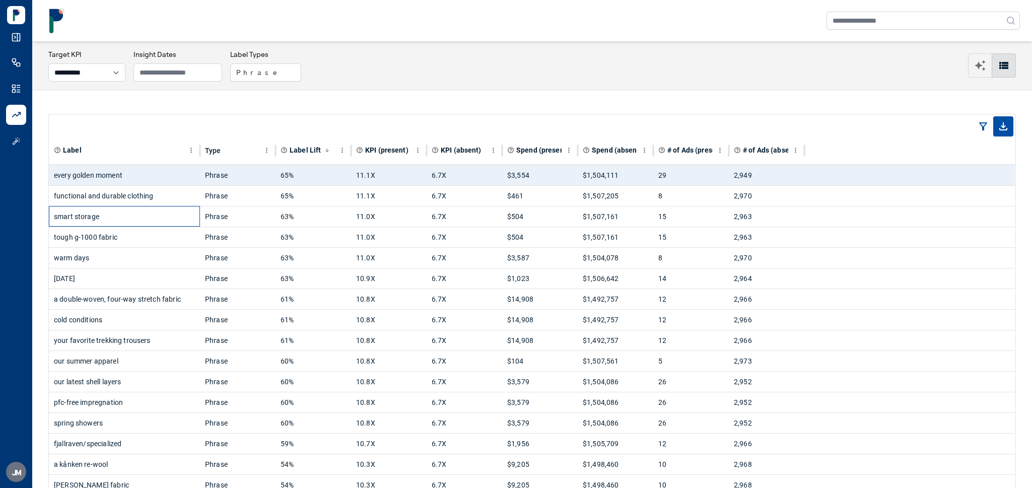
click at [126, 220] on div "smart storage" at bounding box center [124, 217] width 141 height 20
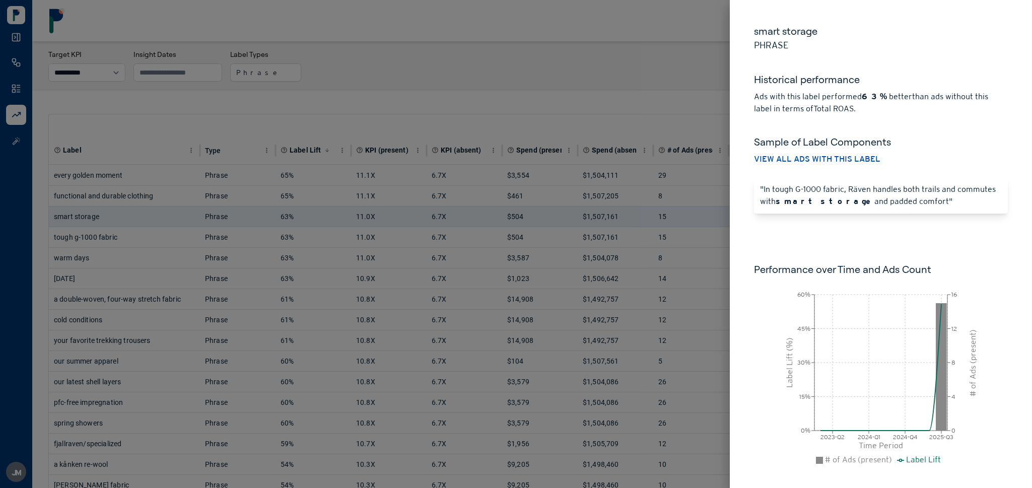
click at [323, 95] on div at bounding box center [516, 244] width 1032 height 488
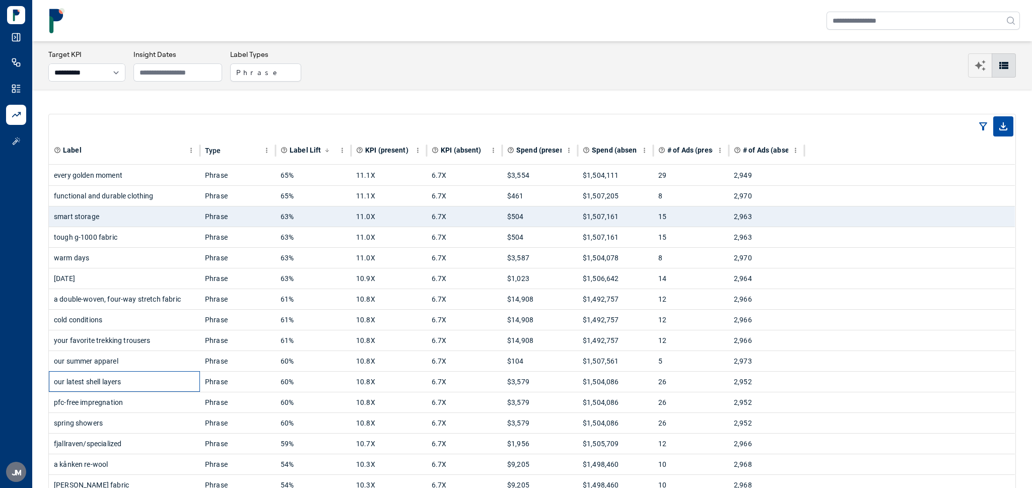
click at [131, 387] on div "our latest shell layers" at bounding box center [124, 382] width 141 height 20
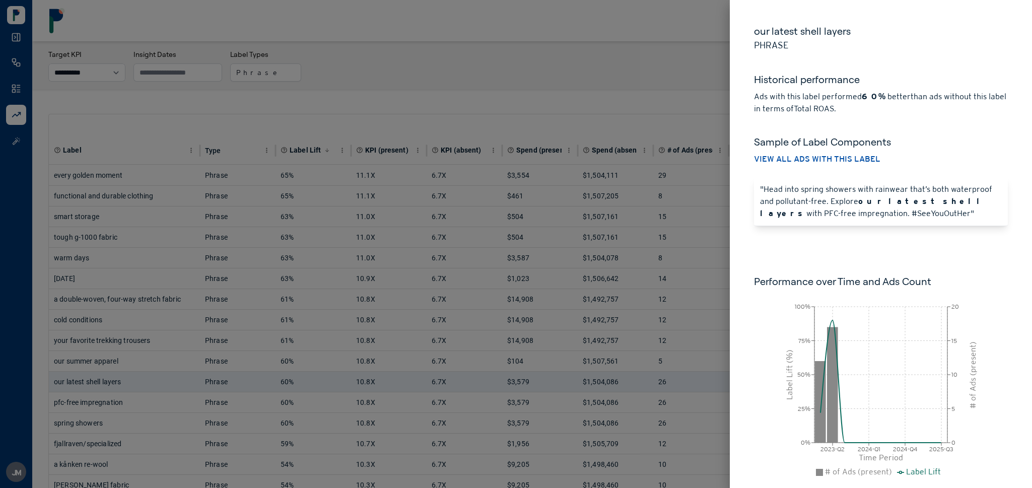
click at [351, 100] on div at bounding box center [516, 244] width 1032 height 488
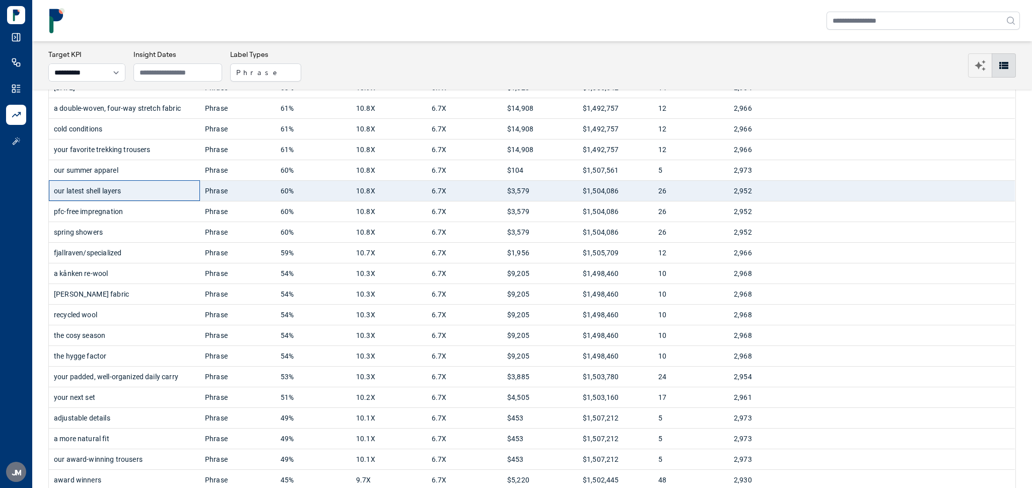
scroll to position [193, 0]
click at [139, 277] on div "a kånken re-wool" at bounding box center [124, 271] width 141 height 20
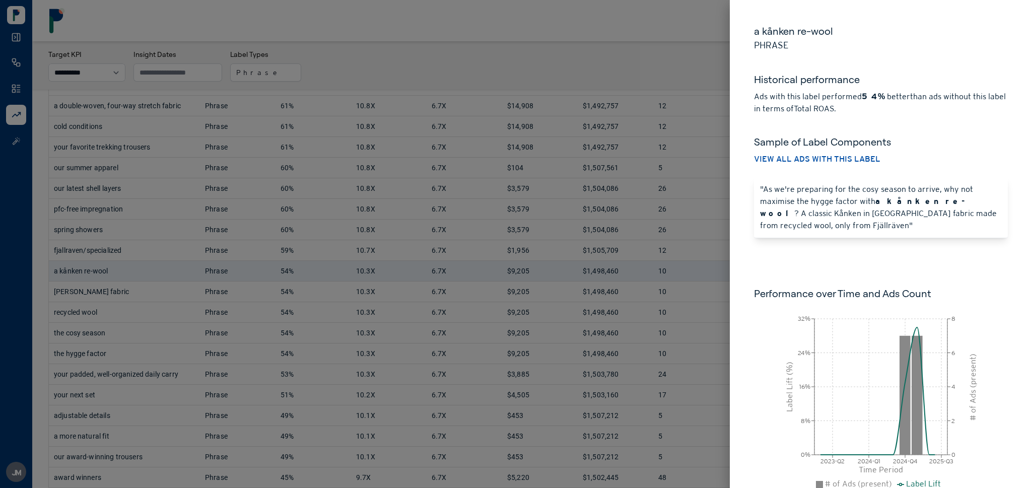
click at [373, 59] on div at bounding box center [516, 244] width 1032 height 488
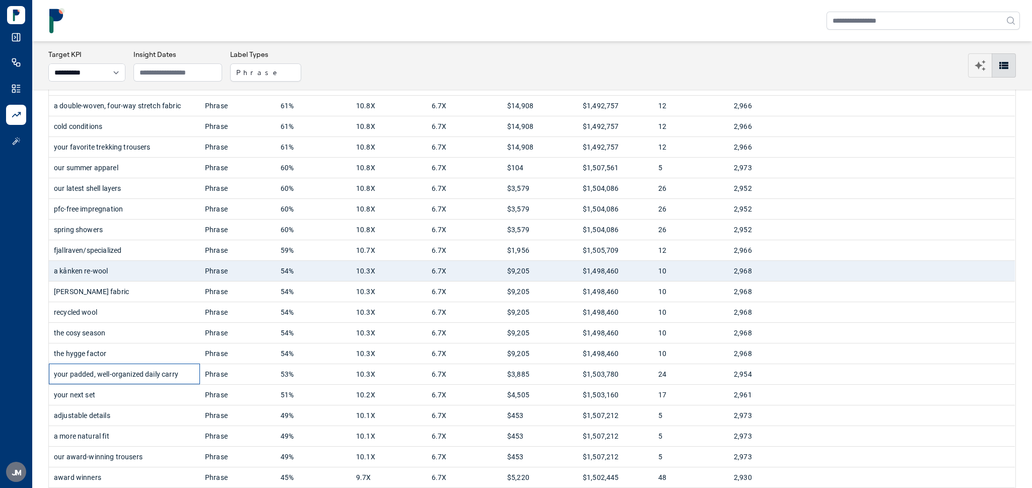
click at [158, 382] on div "your padded, well-organized daily carry" at bounding box center [124, 374] width 141 height 20
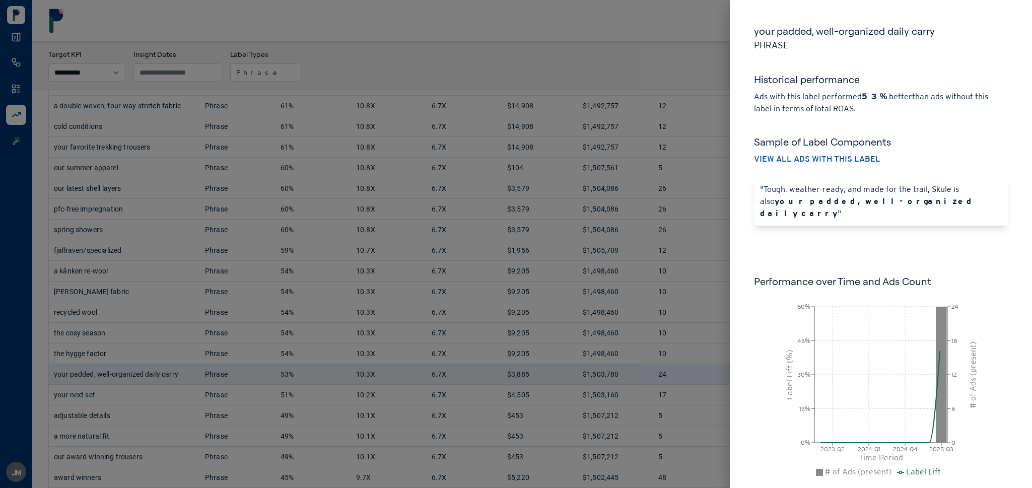
click at [361, 67] on div at bounding box center [516, 244] width 1032 height 488
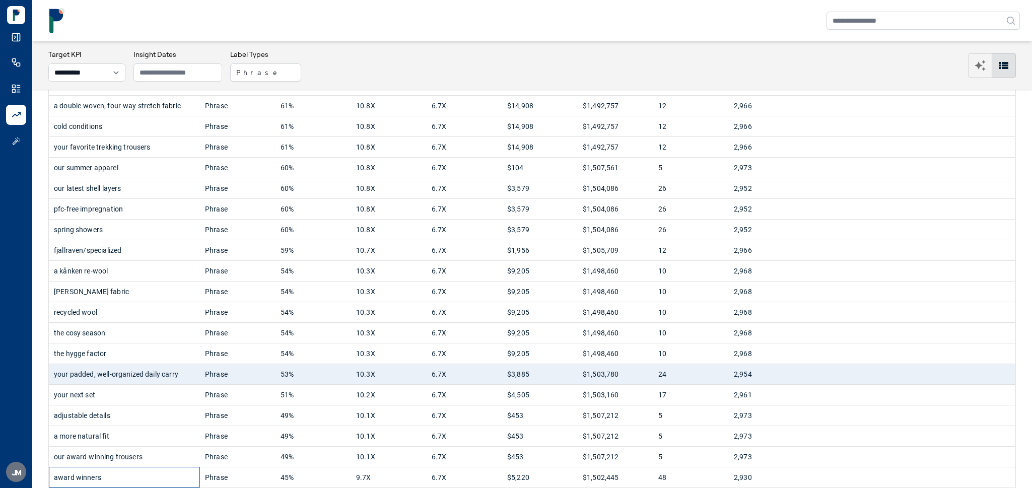
click at [128, 479] on div "award winners" at bounding box center [124, 478] width 141 height 20
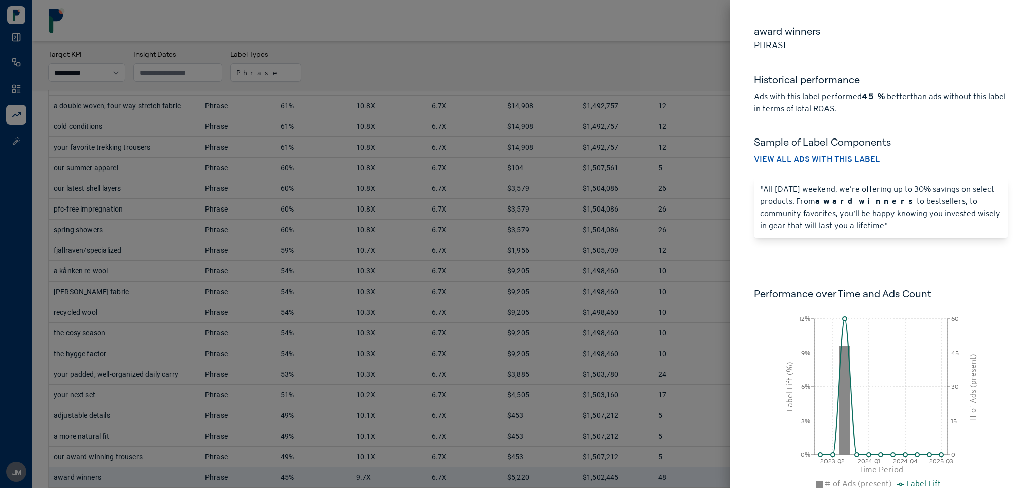
click at [375, 32] on div at bounding box center [516, 244] width 1032 height 488
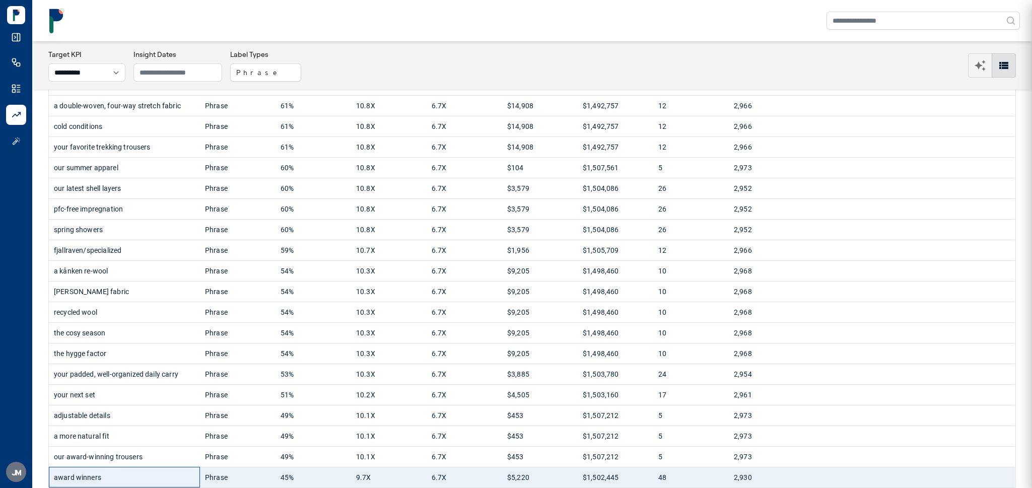
scroll to position [200, 0]
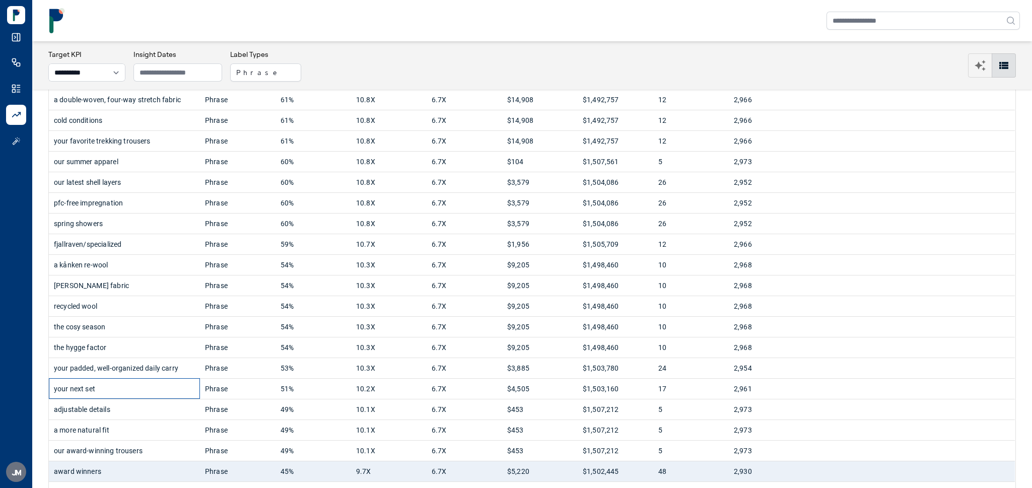
click at [164, 392] on div "your next set" at bounding box center [124, 389] width 141 height 20
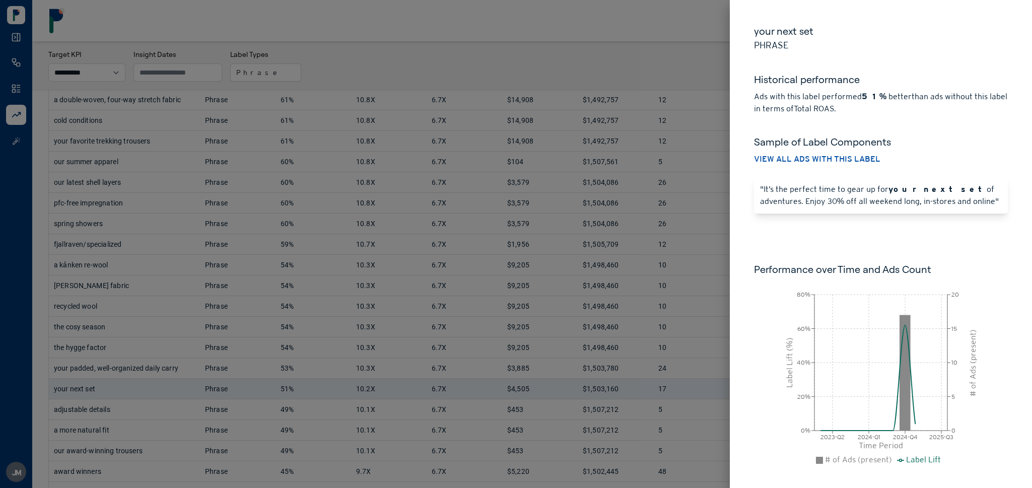
click at [455, 52] on div at bounding box center [516, 244] width 1032 height 488
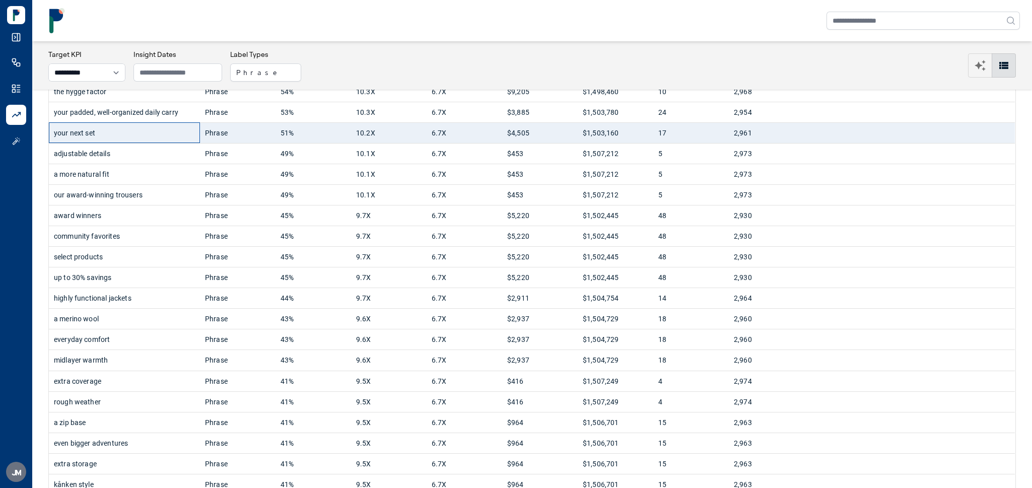
scroll to position [457, 0]
click at [107, 245] on div "community favorites" at bounding box center [124, 235] width 141 height 20
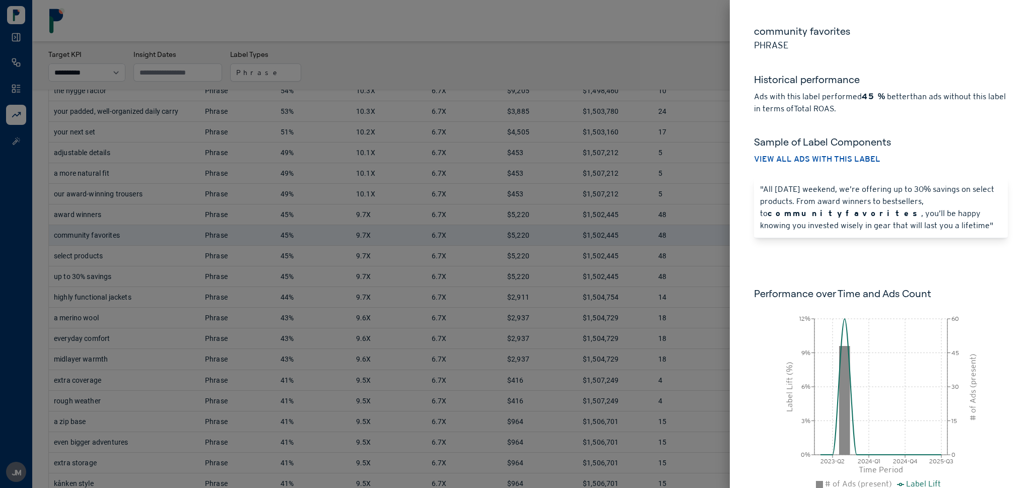
click at [546, 40] on div at bounding box center [516, 244] width 1032 height 488
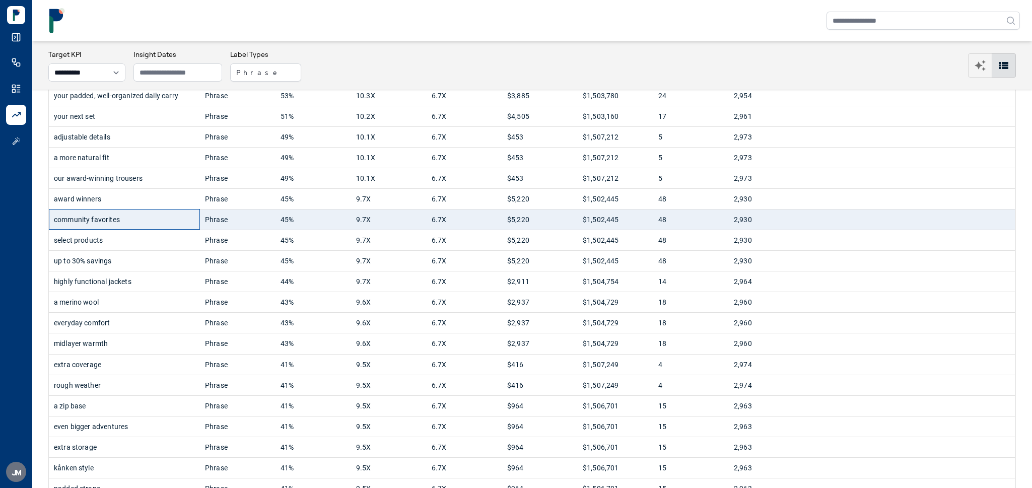
scroll to position [473, 0]
click at [148, 436] on div "even bigger adventures" at bounding box center [124, 426] width 141 height 20
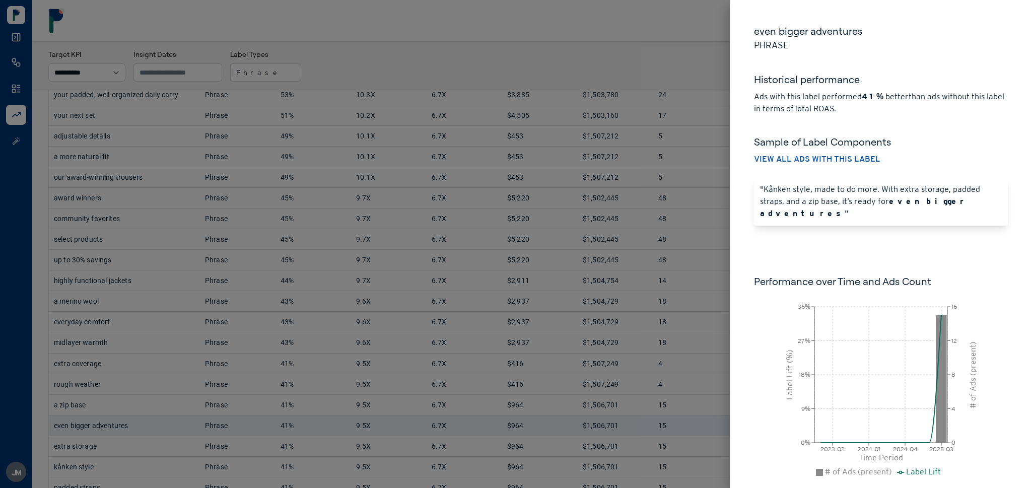
click at [395, 51] on div at bounding box center [516, 244] width 1032 height 488
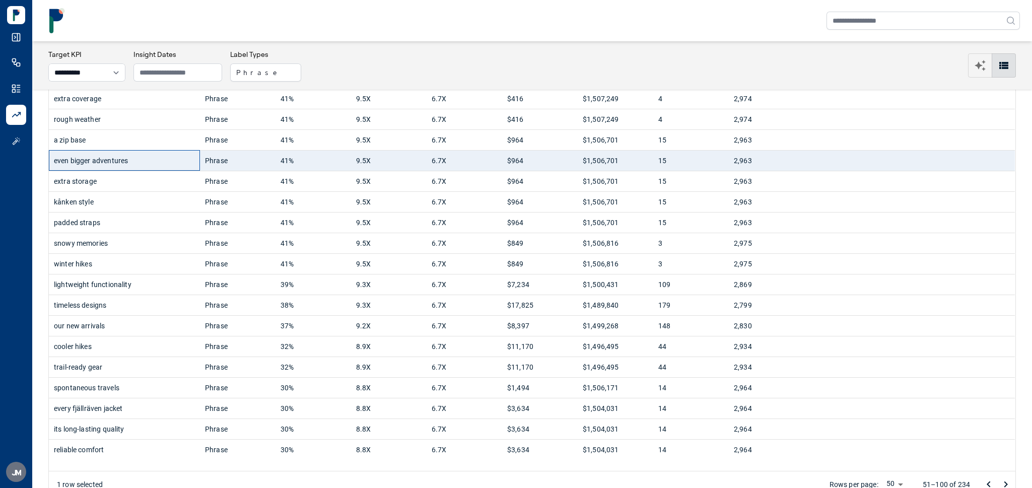
scroll to position [773, 0]
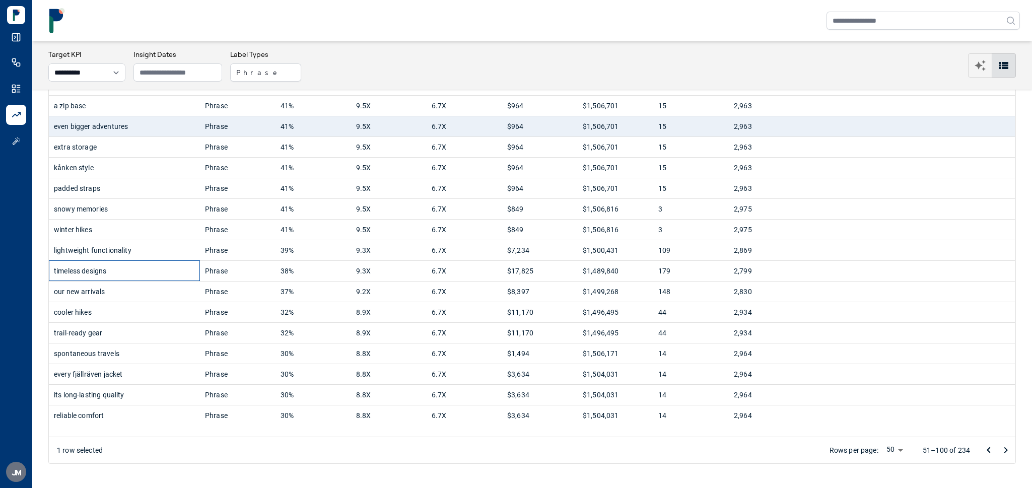
click at [152, 281] on div "timeless designs" at bounding box center [124, 271] width 141 height 20
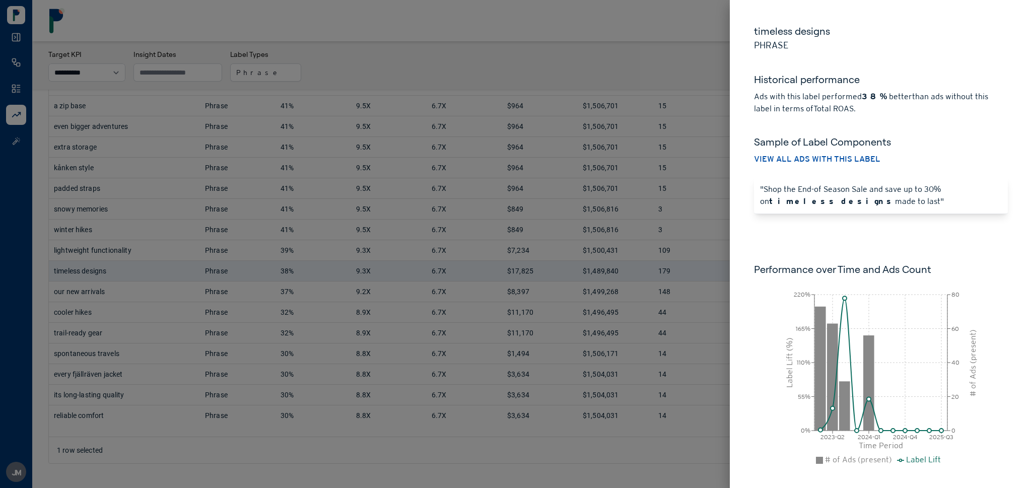
click at [593, 59] on div at bounding box center [516, 244] width 1032 height 488
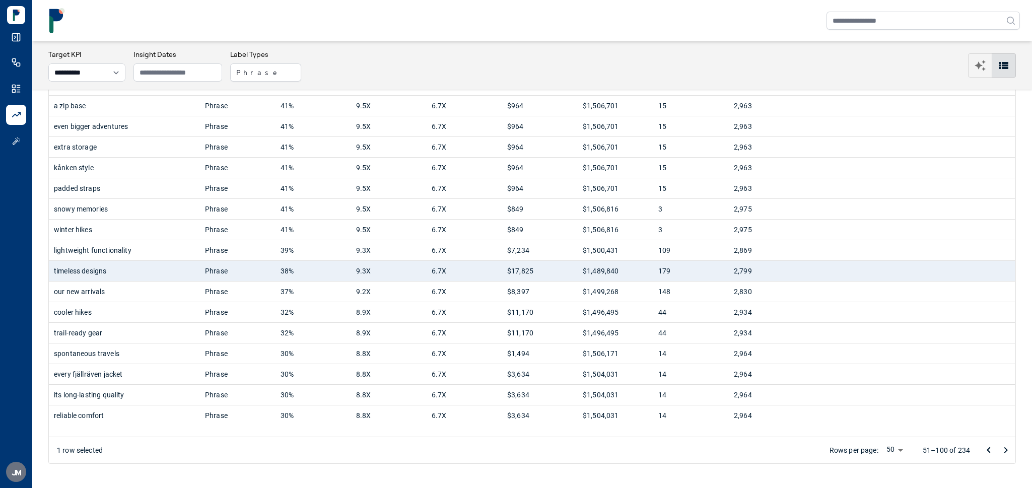
click at [20, 38] on rect at bounding box center [17, 38] width 8 height 8
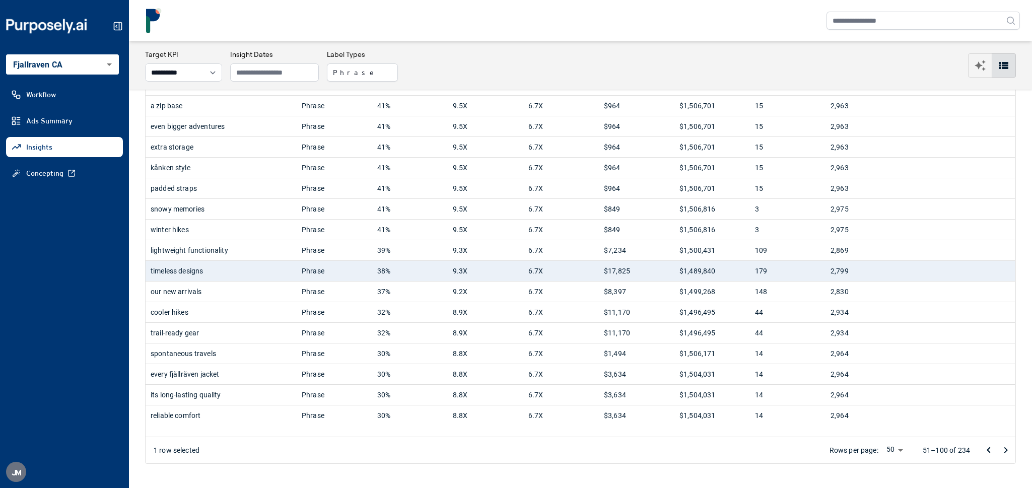
click at [67, 64] on body "**********" at bounding box center [516, 244] width 1032 height 488
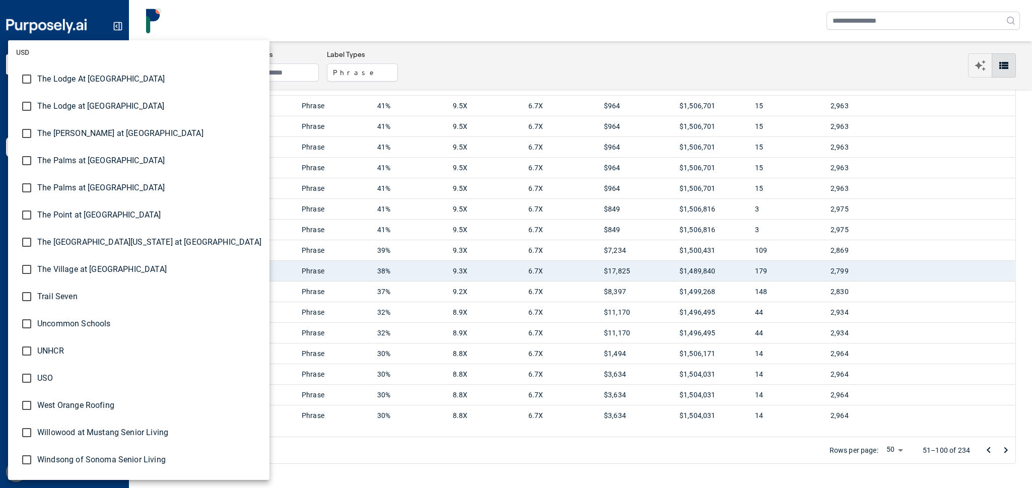
scroll to position [2870, 0]
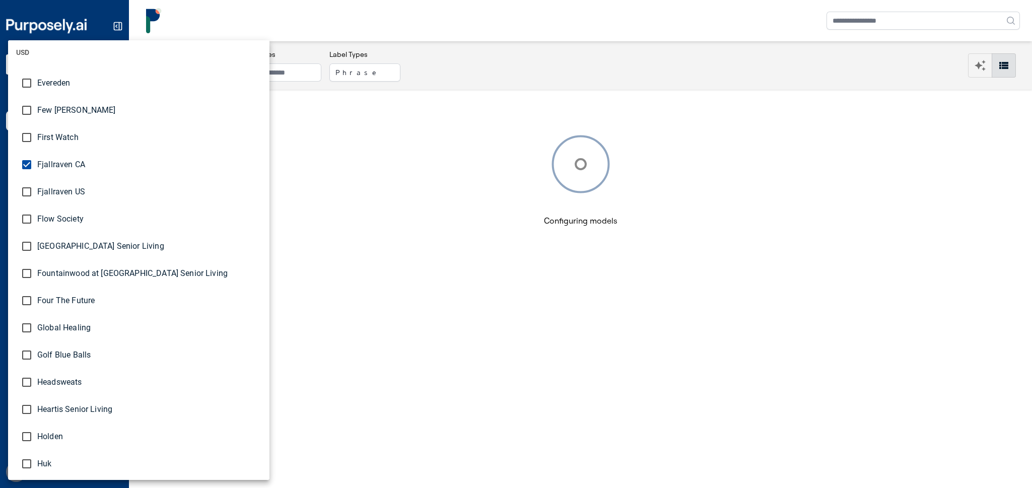
scroll to position [1015, 0]
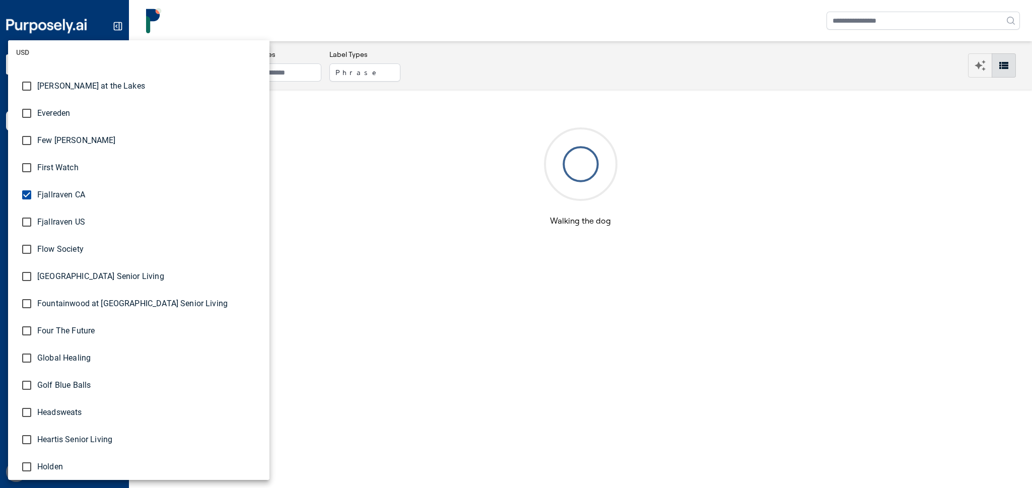
type input "**********"
click at [306, 13] on div at bounding box center [516, 244] width 1032 height 488
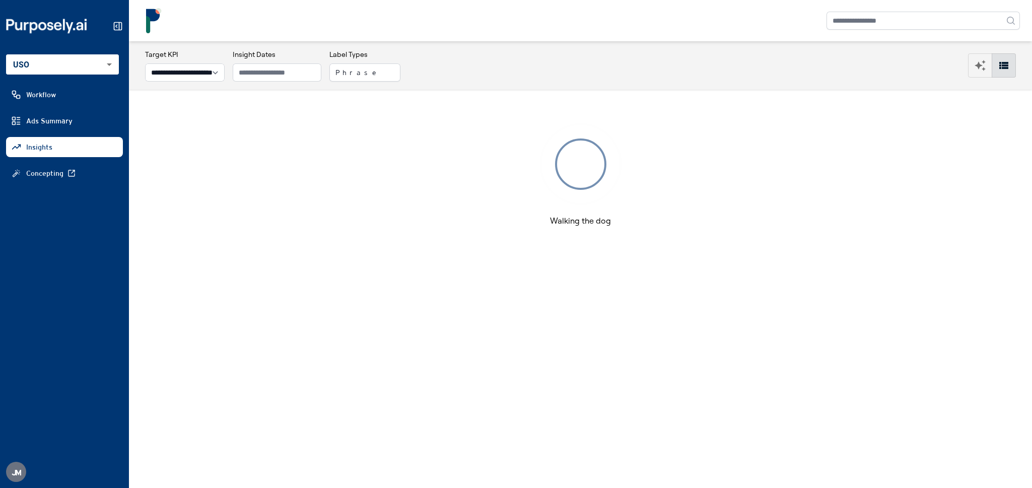
click at [120, 26] on icon at bounding box center [118, 26] width 10 height 10
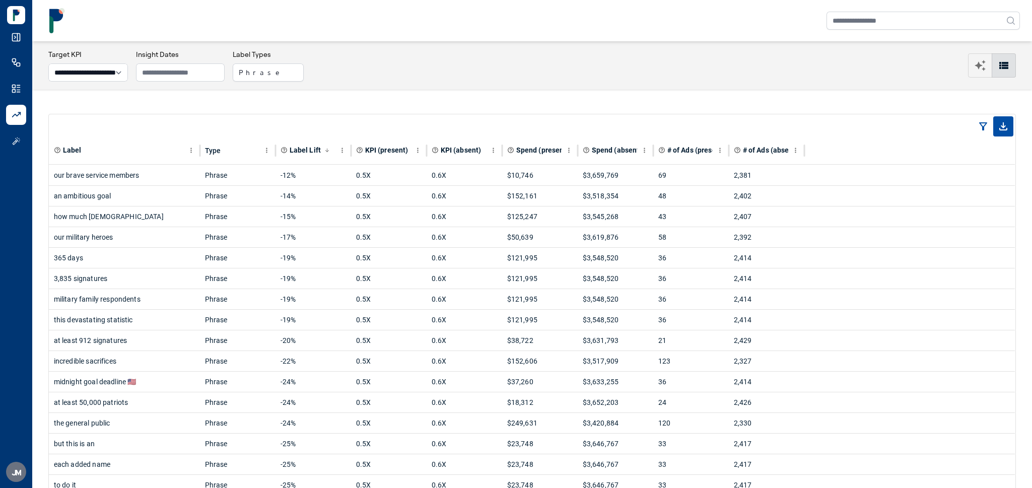
scroll to position [648, 0]
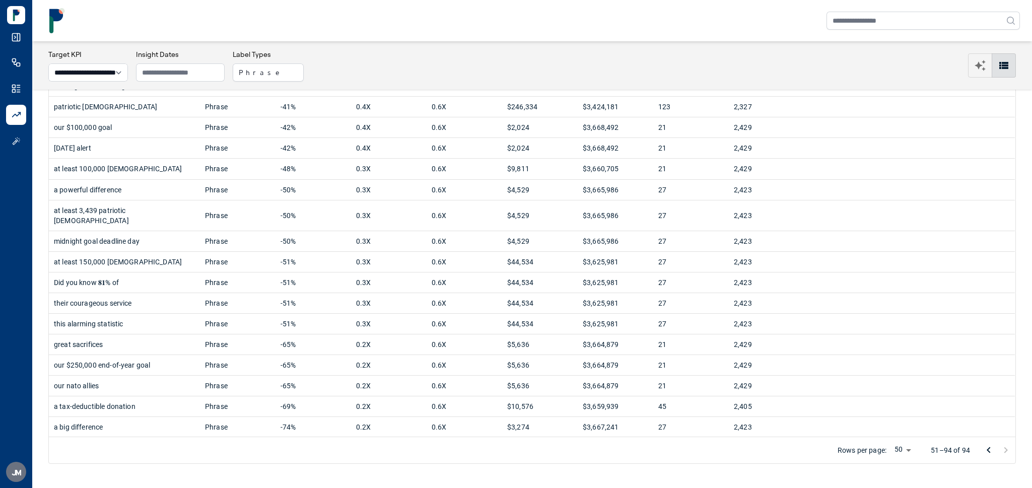
click at [983, 449] on icon "Go to previous page" at bounding box center [989, 450] width 12 height 12
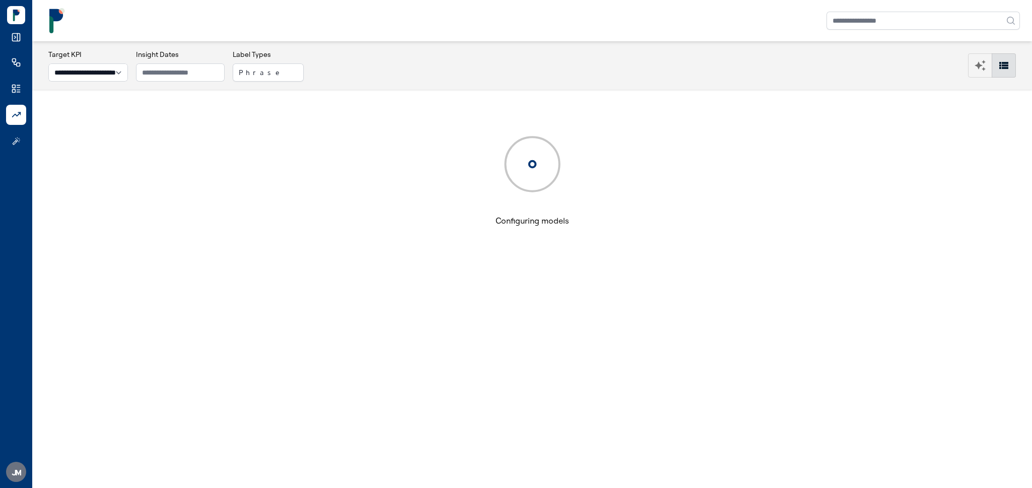
scroll to position [0, 0]
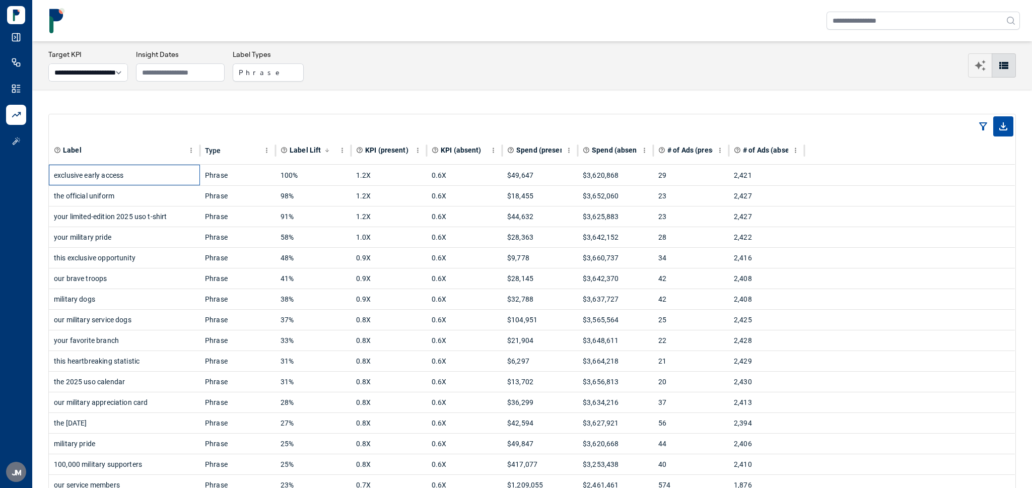
click at [111, 176] on div "exclusive early access" at bounding box center [124, 175] width 141 height 20
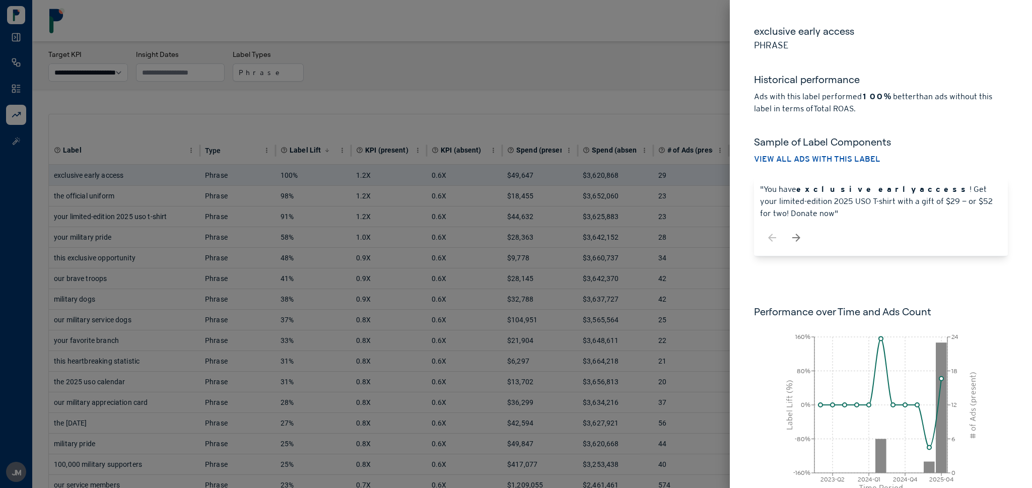
click at [624, 85] on div at bounding box center [516, 244] width 1032 height 488
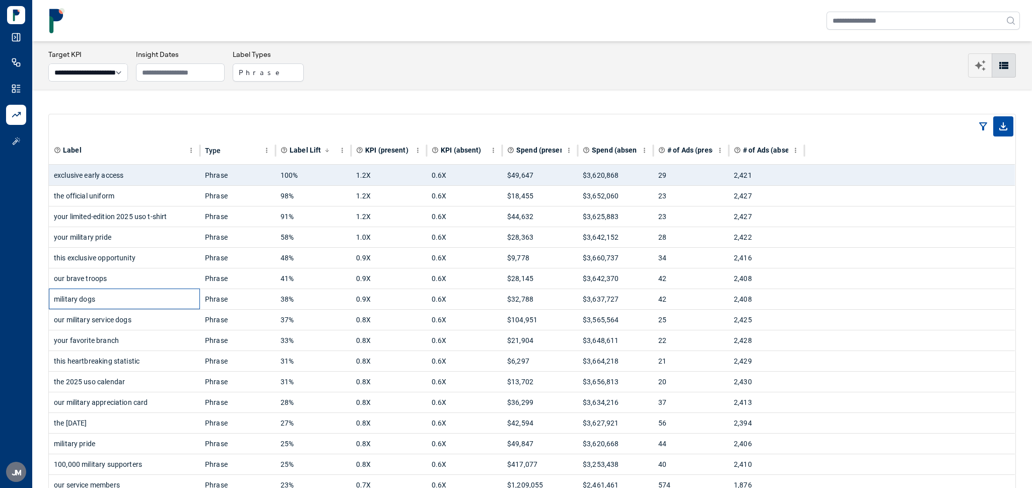
click at [155, 301] on div "military dogs" at bounding box center [124, 299] width 141 height 20
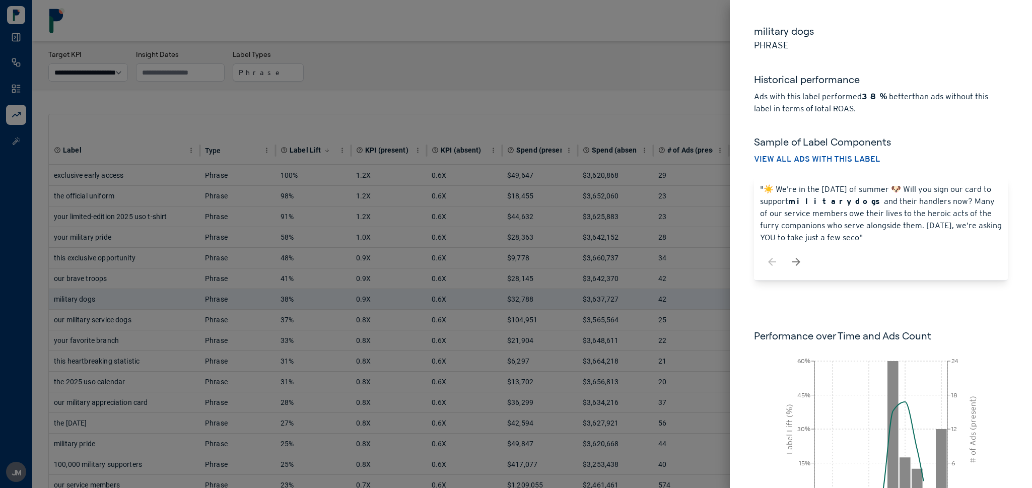
click at [480, 86] on div at bounding box center [516, 244] width 1032 height 488
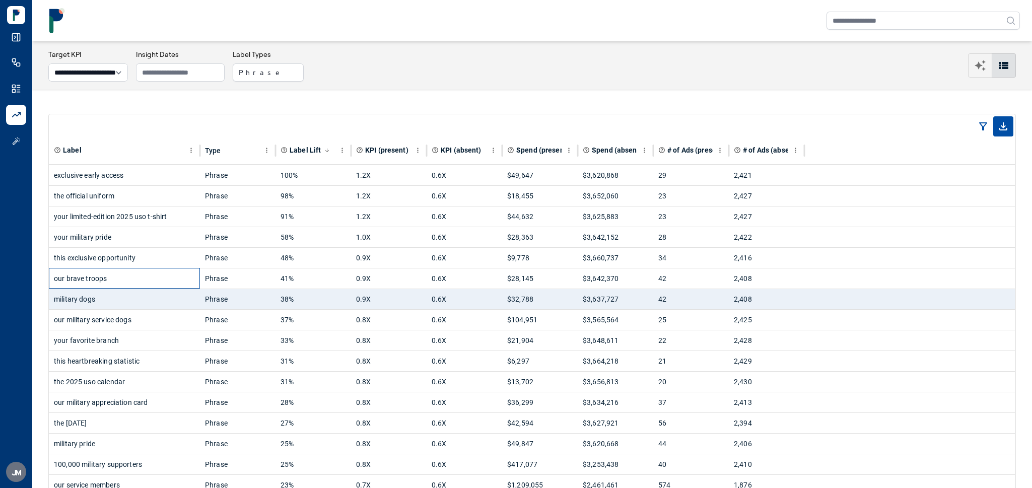
click at [154, 287] on div "our brave troops" at bounding box center [124, 279] width 141 height 20
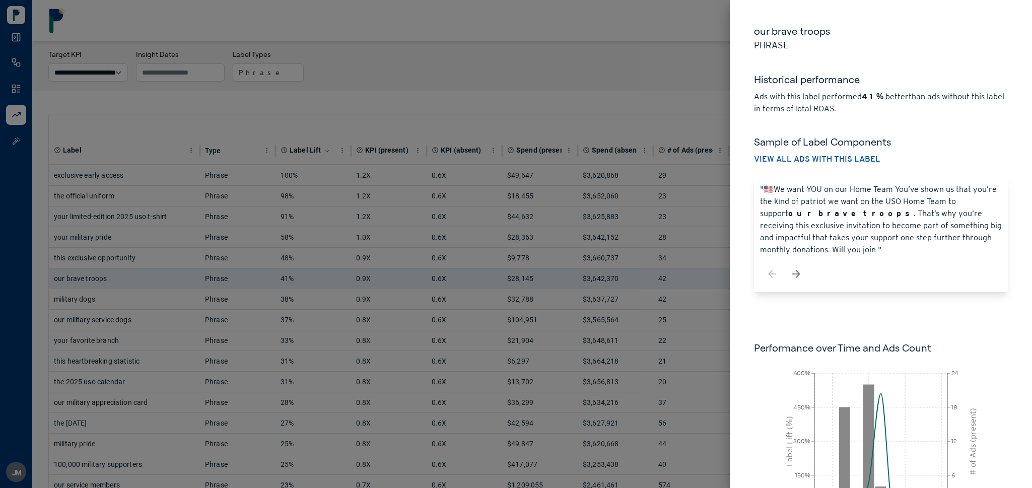
click at [402, 85] on div at bounding box center [516, 244] width 1032 height 488
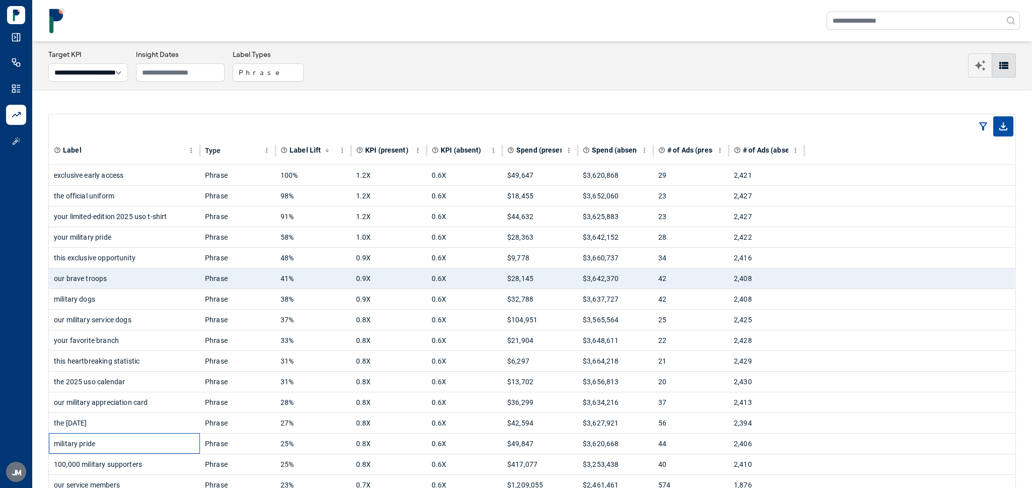
click at [101, 437] on div "military pride" at bounding box center [124, 444] width 141 height 20
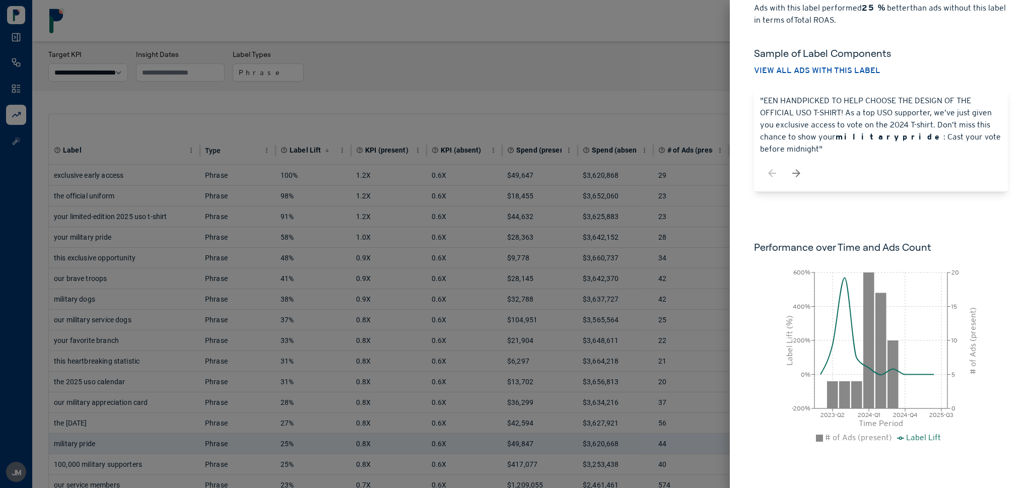
scroll to position [88, 0]
click at [542, 93] on div at bounding box center [516, 244] width 1032 height 488
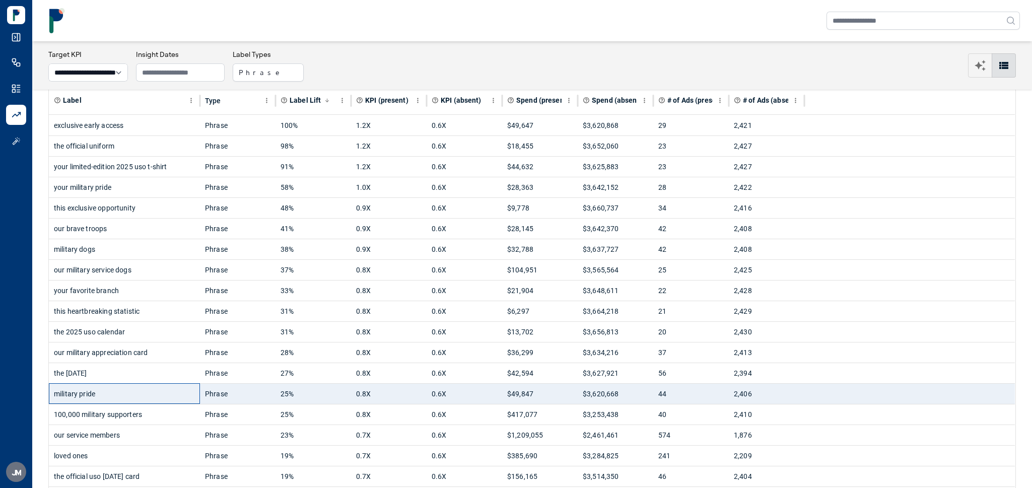
scroll to position [52, 0]
click at [128, 400] on div "military pride" at bounding box center [124, 392] width 141 height 20
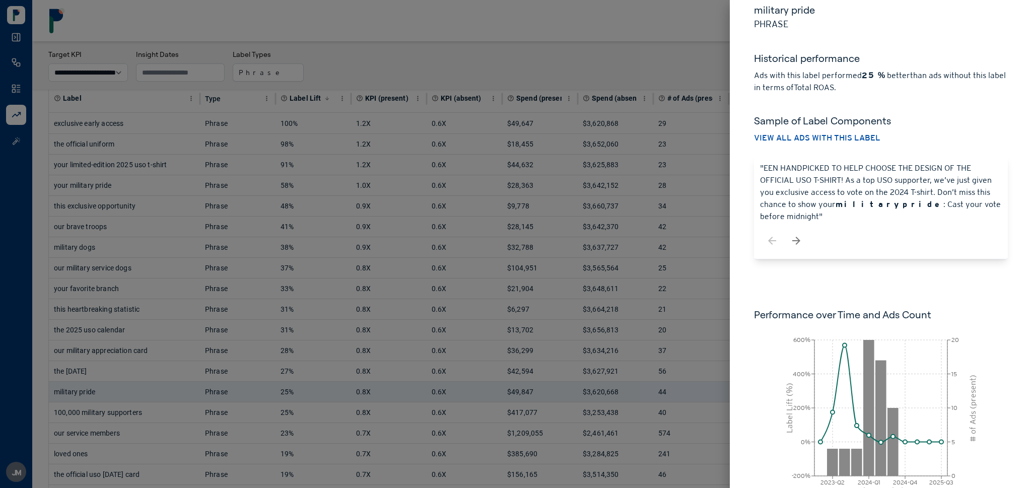
scroll to position [20, 0]
